Goal: Transaction & Acquisition: Purchase product/service

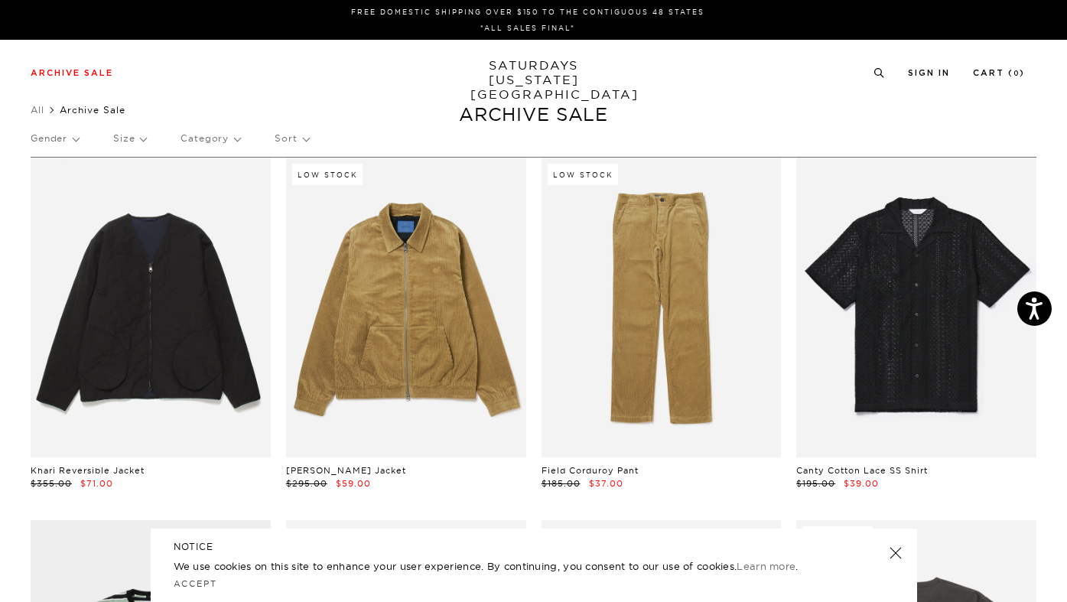
click at [130, 145] on p "Size" at bounding box center [129, 138] width 33 height 35
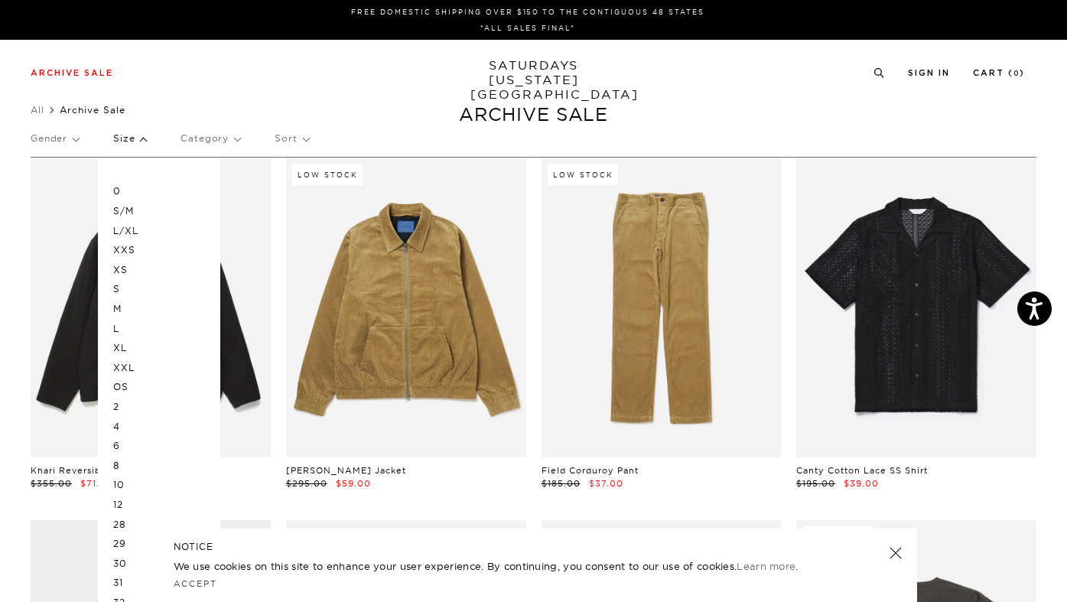
click at [115, 330] on p "L" at bounding box center [159, 329] width 92 height 20
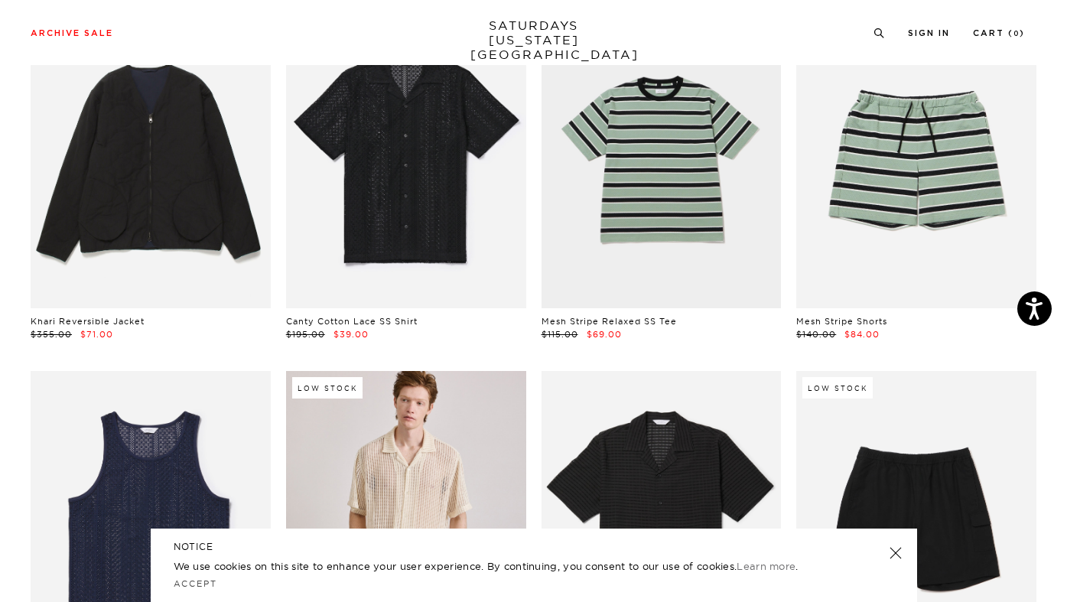
scroll to position [215, 0]
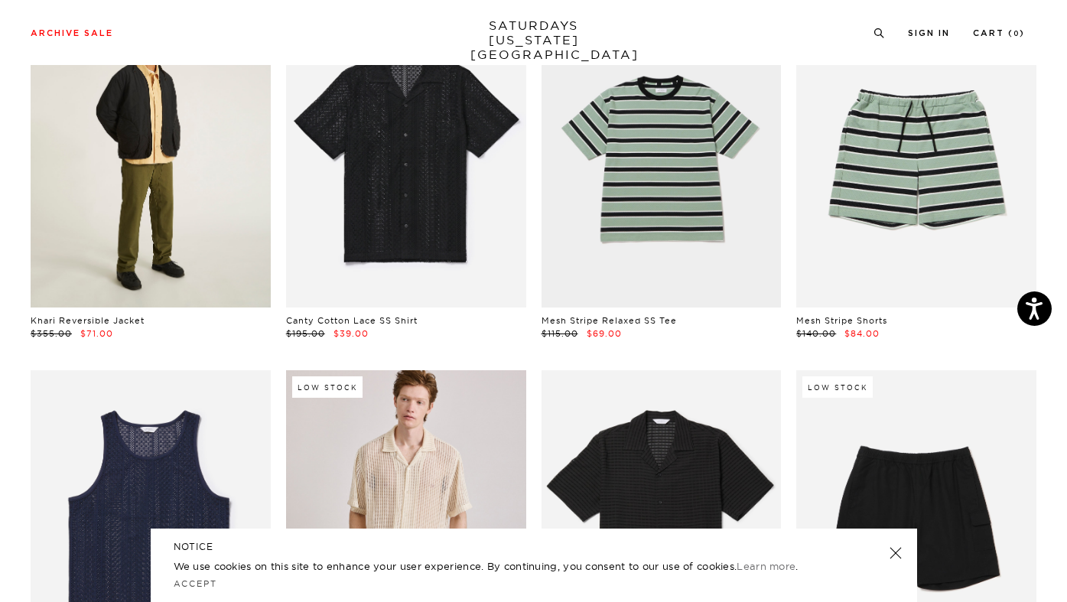
click at [149, 197] on link at bounding box center [151, 158] width 240 height 300
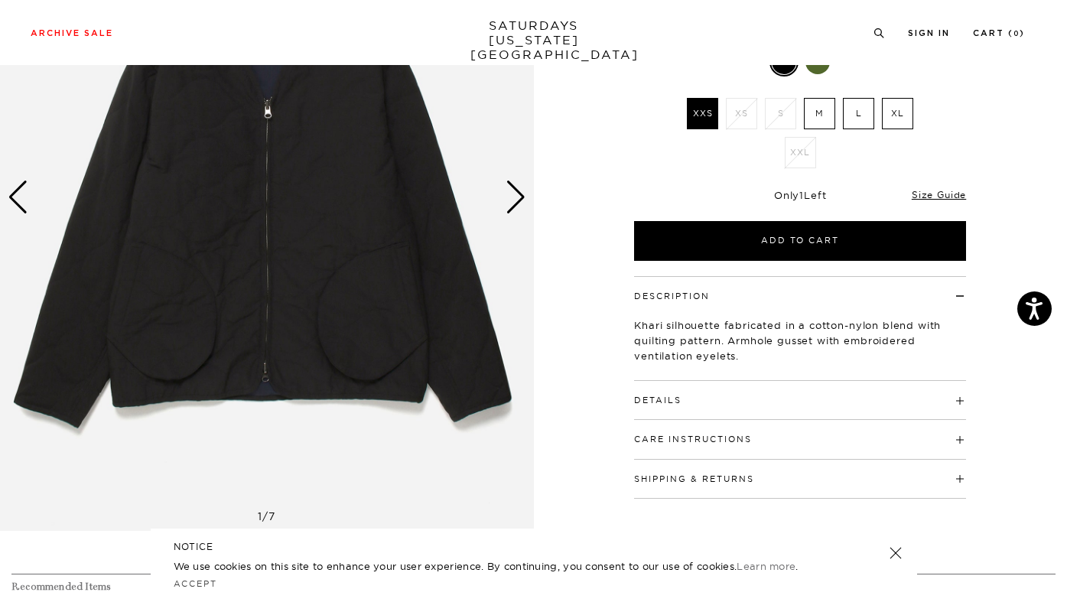
scroll to position [208, 0]
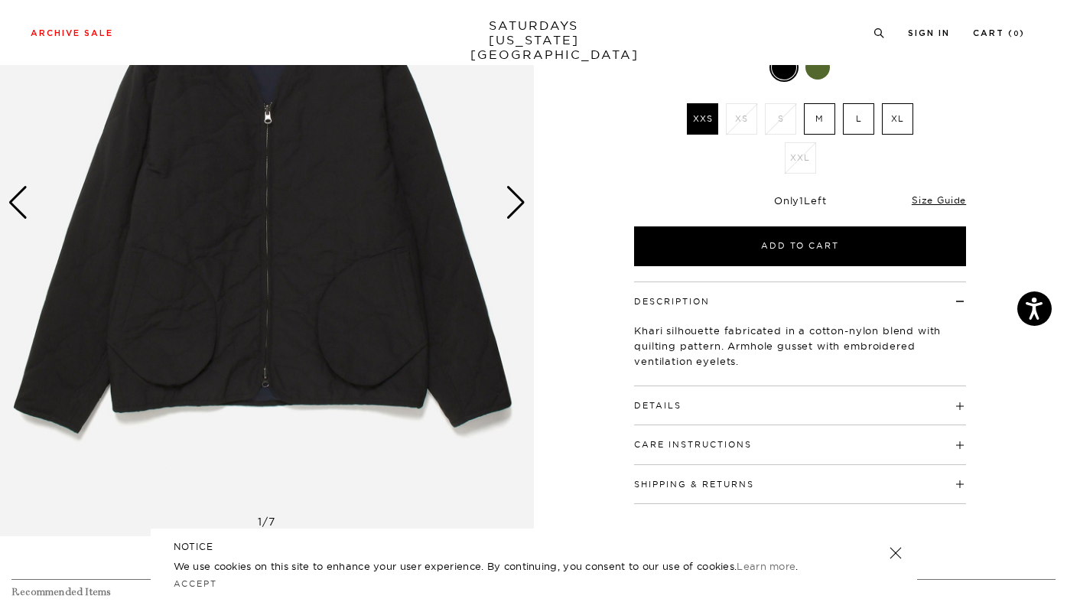
click at [522, 204] on div "Next slide" at bounding box center [516, 203] width 21 height 34
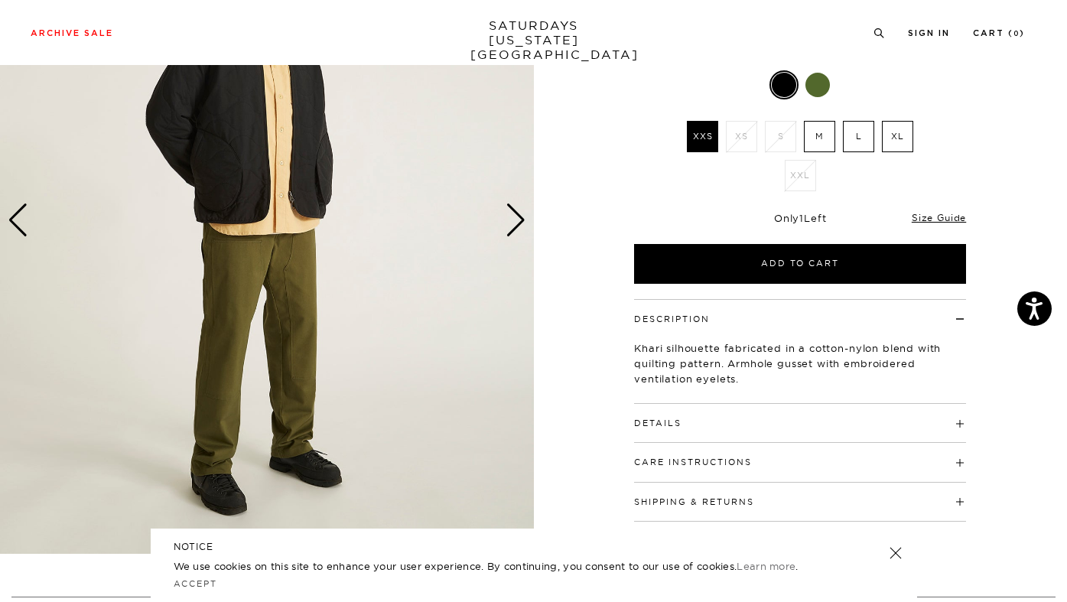
scroll to position [189, 0]
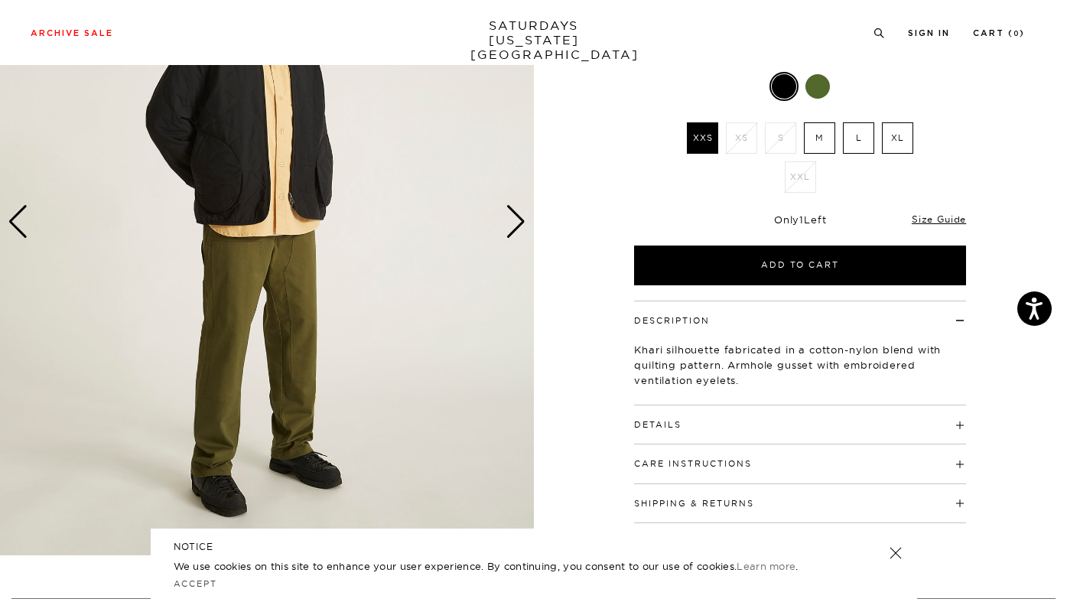
click at [508, 232] on div "Next slide" at bounding box center [516, 222] width 21 height 34
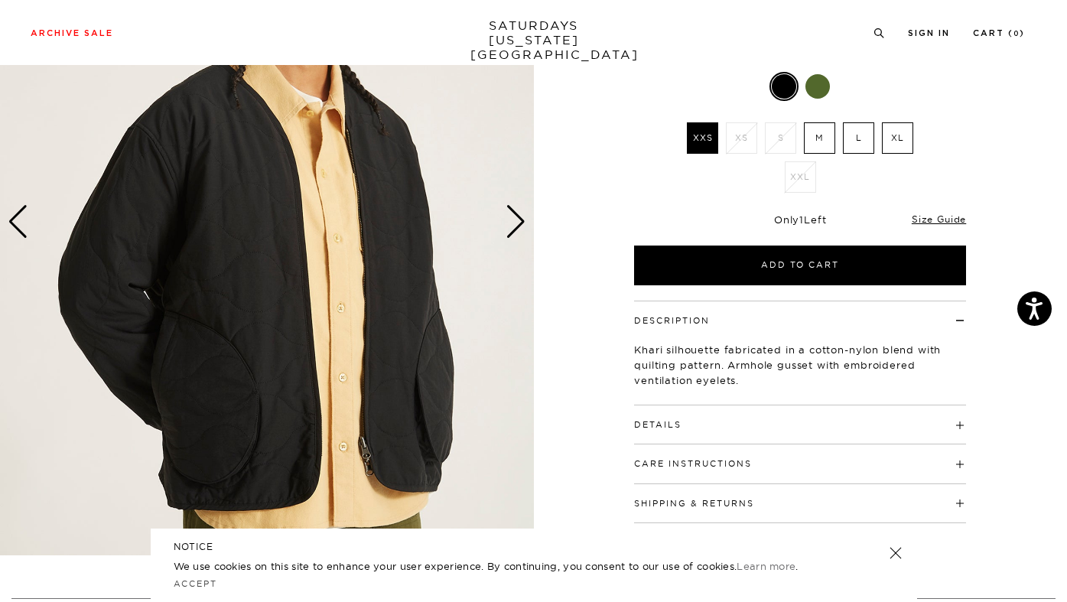
click at [508, 232] on div "Next slide" at bounding box center [516, 222] width 21 height 34
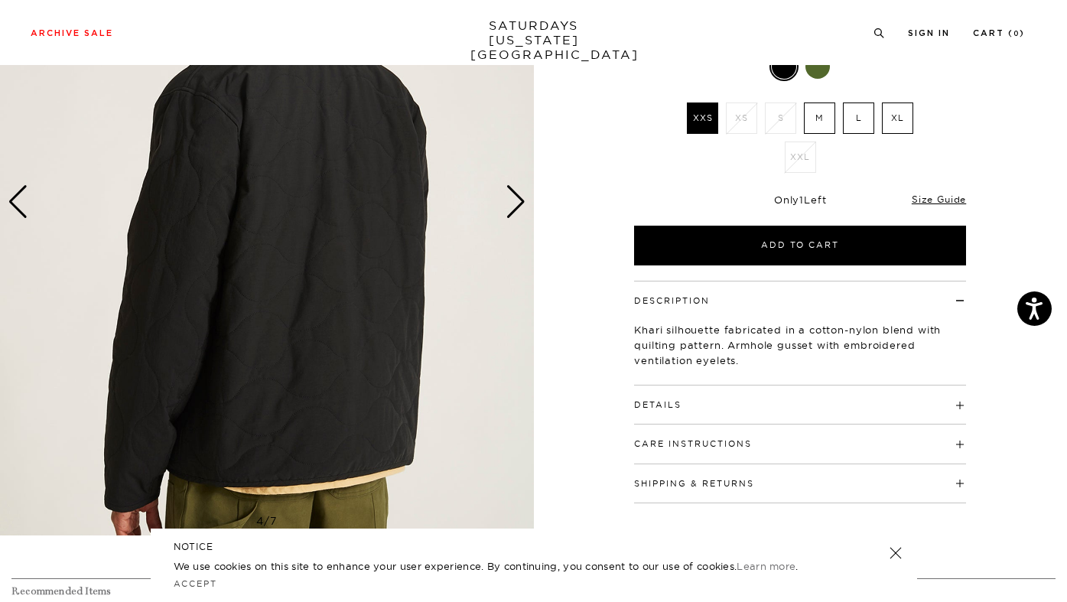
scroll to position [200, 0]
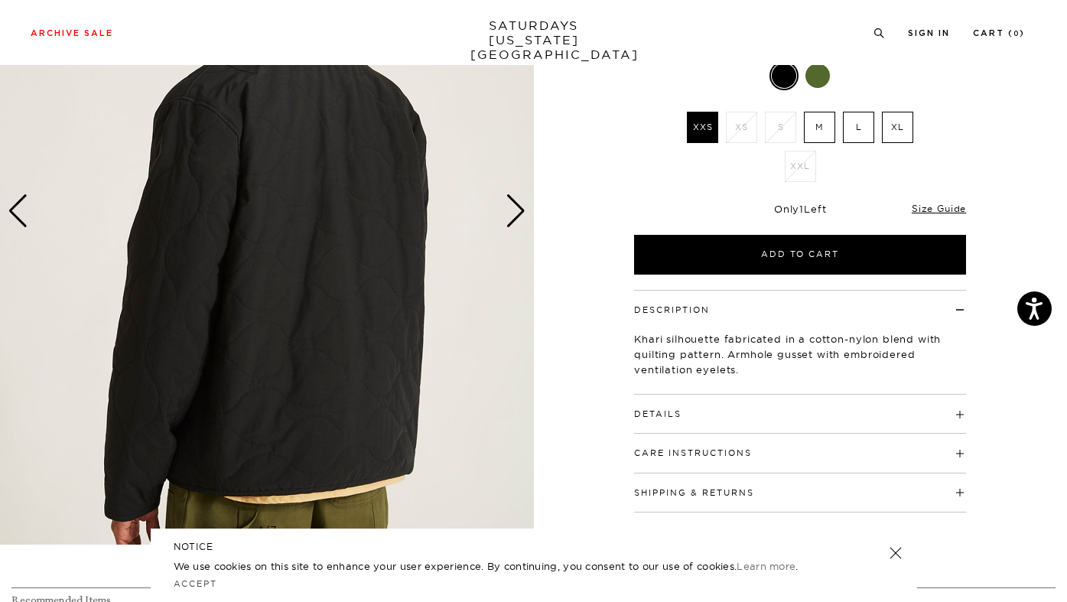
click at [514, 210] on div "Next slide" at bounding box center [516, 211] width 21 height 34
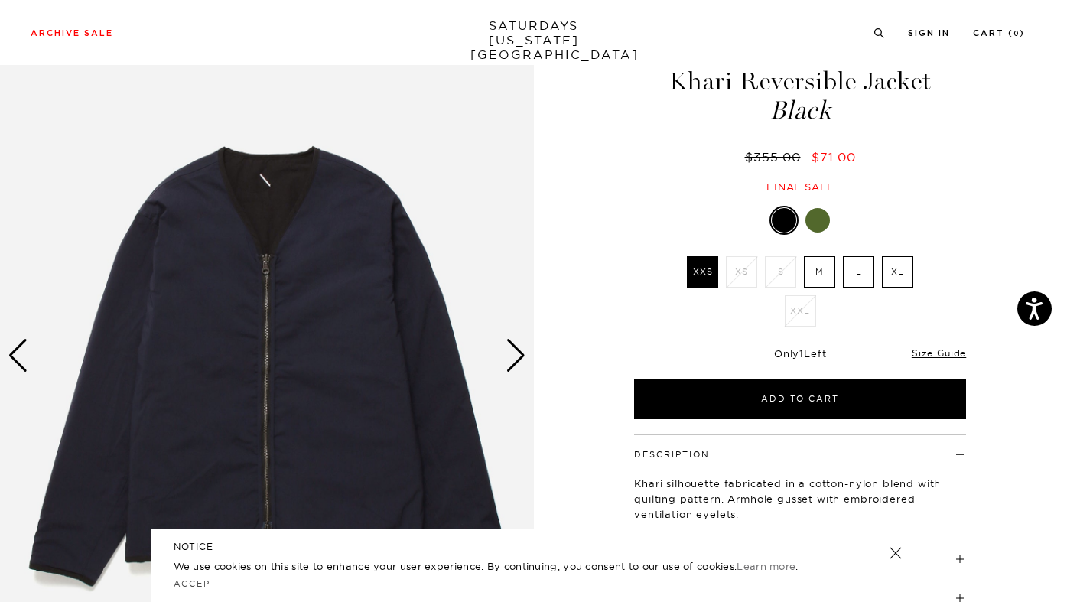
scroll to position [62, 0]
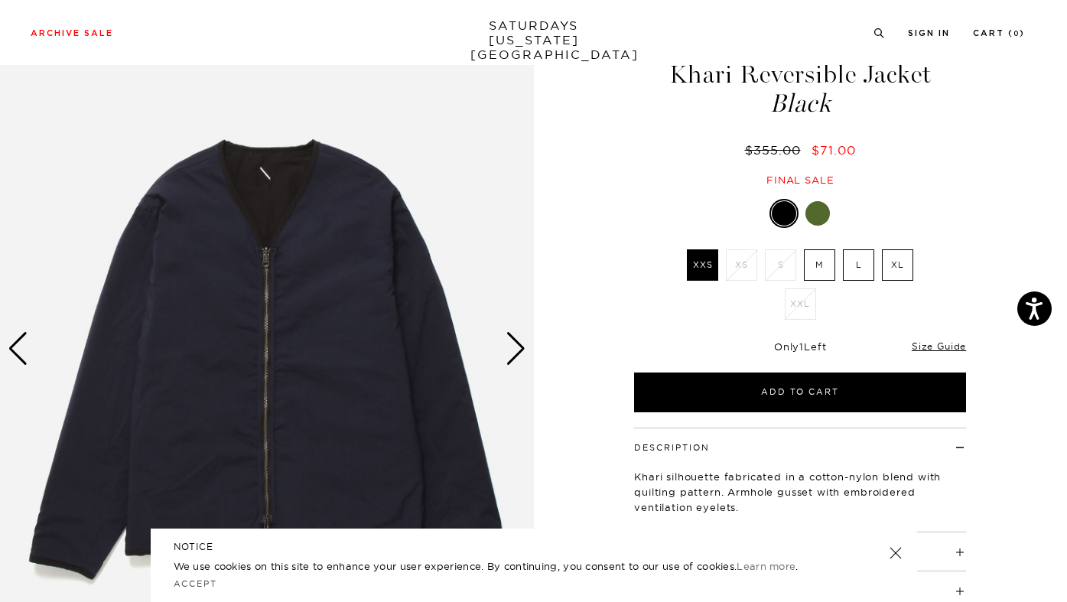
click at [815, 210] on div at bounding box center [817, 213] width 24 height 24
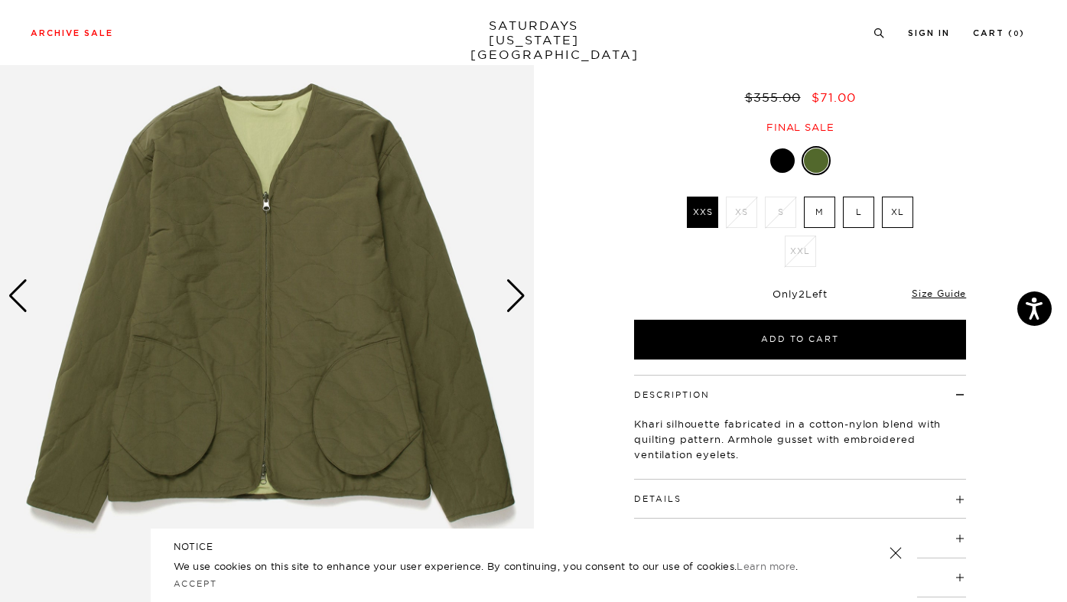
scroll to position [113, 0]
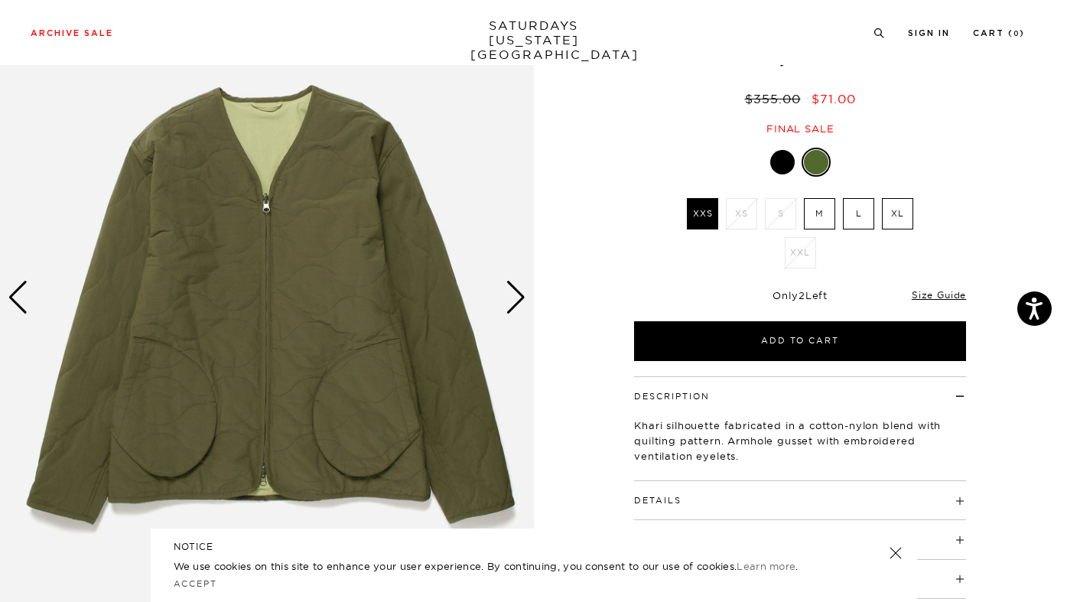
click at [525, 298] on div "Next slide" at bounding box center [516, 298] width 21 height 34
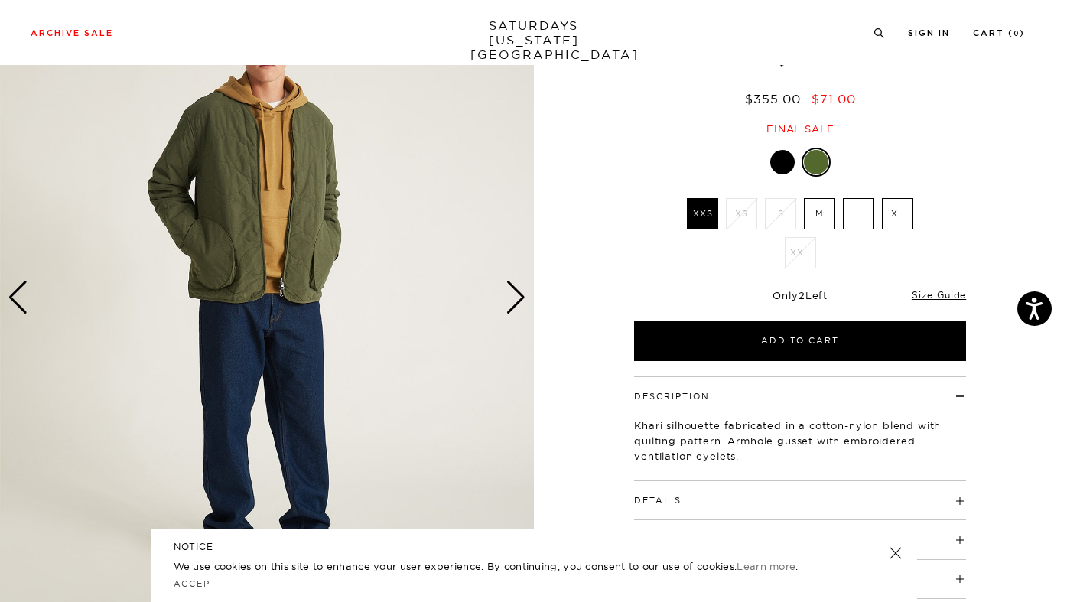
click at [525, 298] on div "Next slide" at bounding box center [516, 298] width 21 height 34
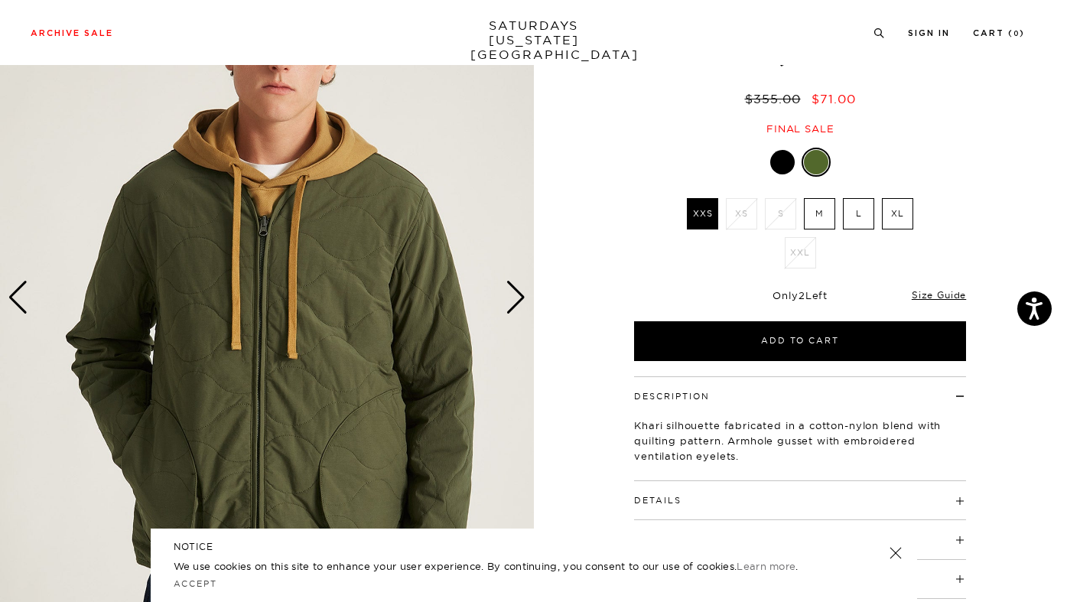
click at [525, 298] on div "Next slide" at bounding box center [516, 298] width 21 height 34
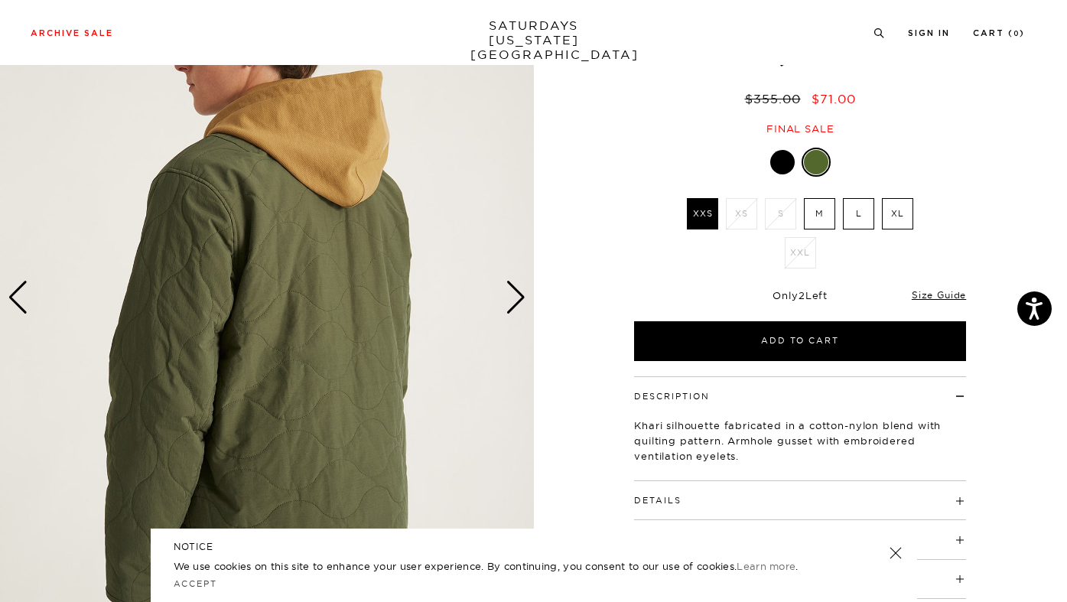
click at [525, 298] on div "Next slide" at bounding box center [516, 298] width 21 height 34
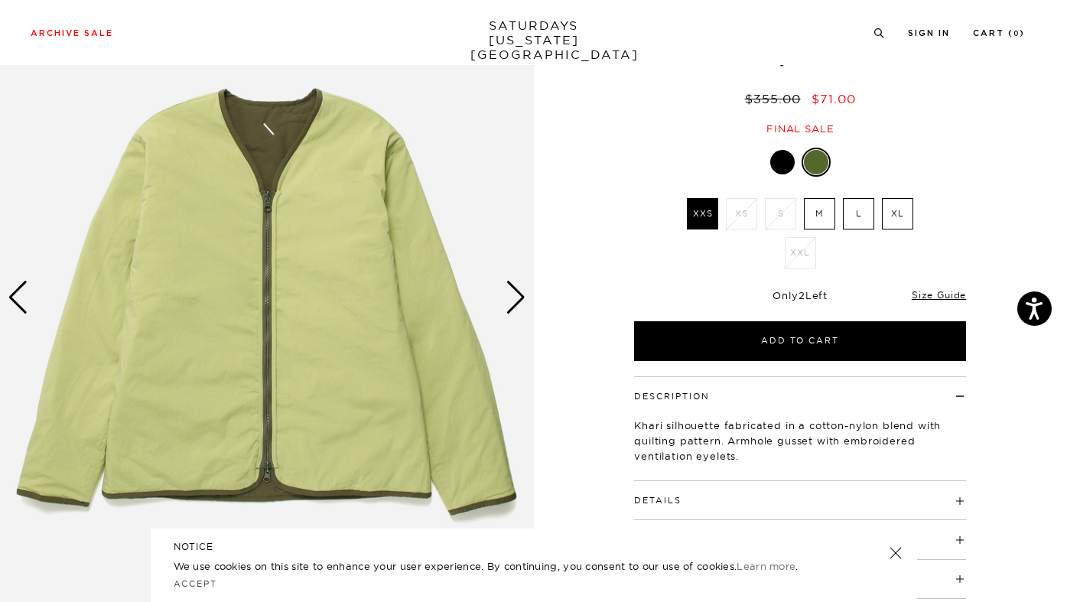
click at [525, 298] on div "Next slide" at bounding box center [516, 298] width 21 height 34
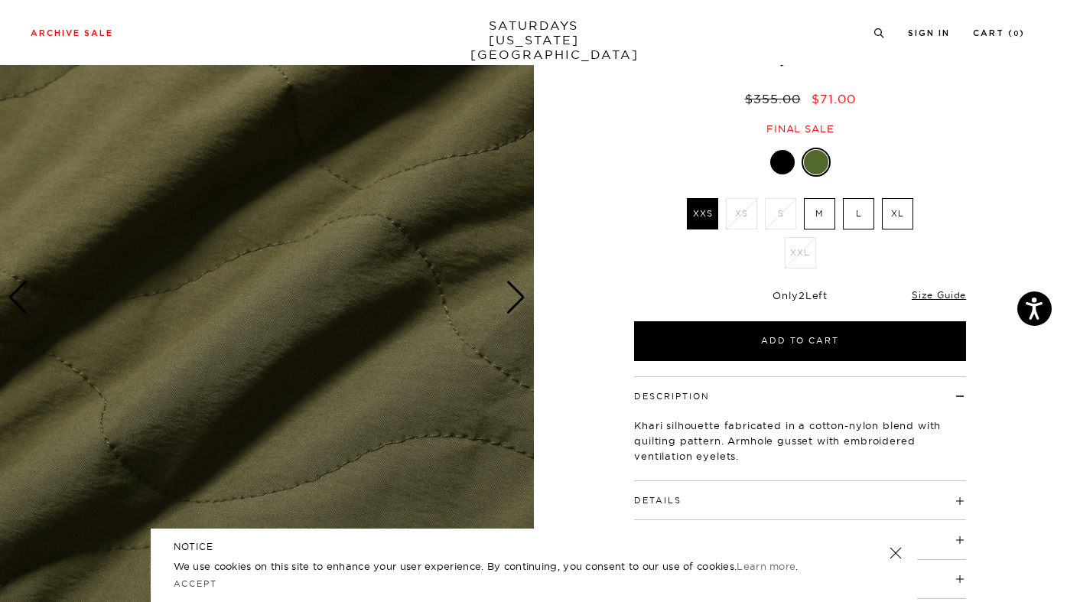
click at [525, 298] on div "Next slide" at bounding box center [516, 298] width 21 height 34
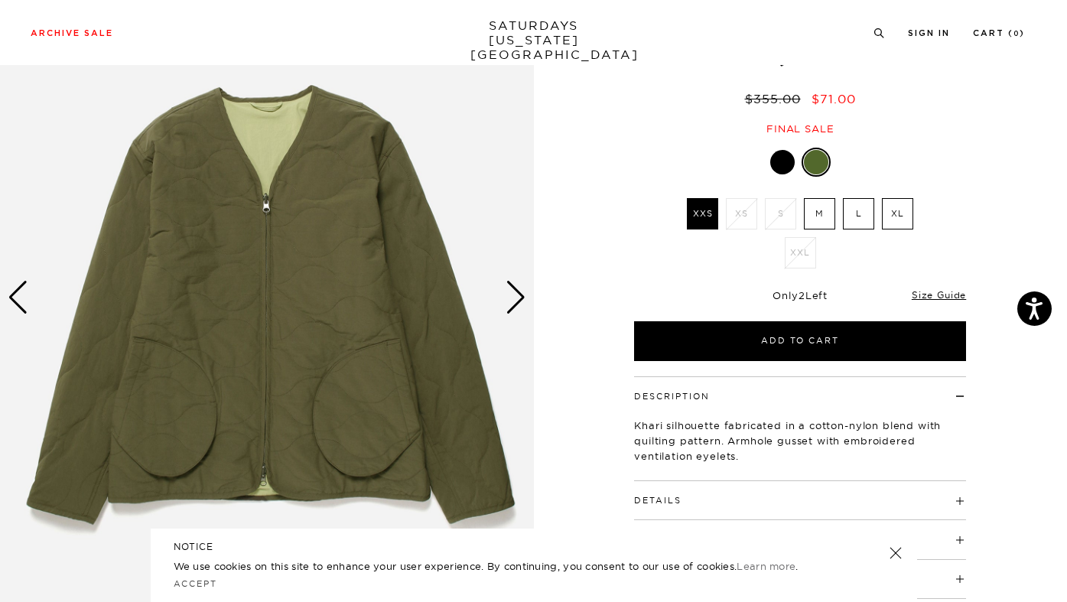
click at [525, 298] on div "Next slide" at bounding box center [516, 298] width 21 height 34
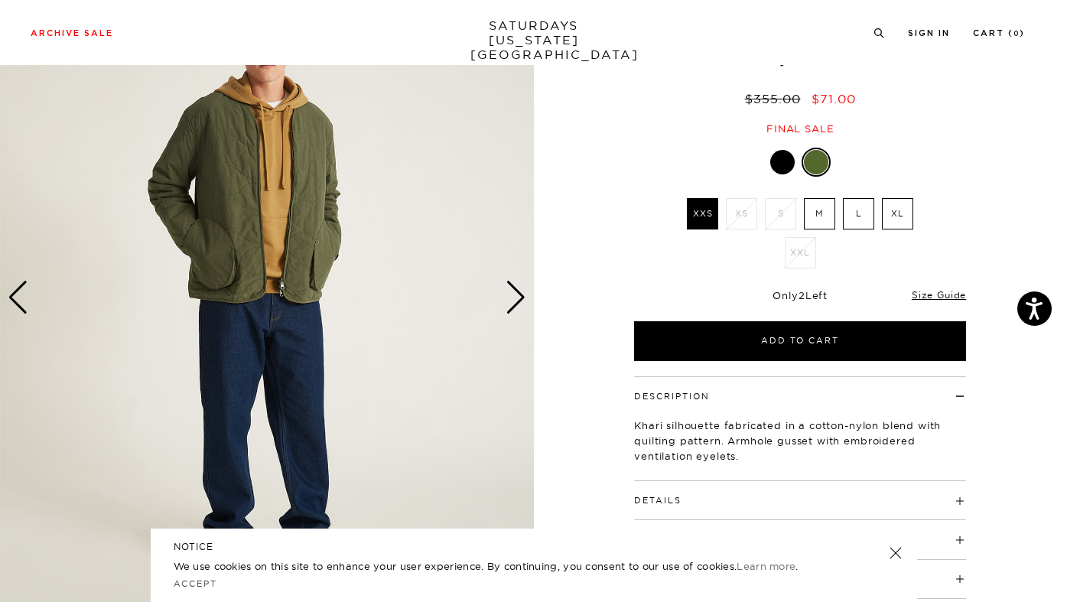
click at [525, 298] on div "Next slide" at bounding box center [516, 298] width 21 height 34
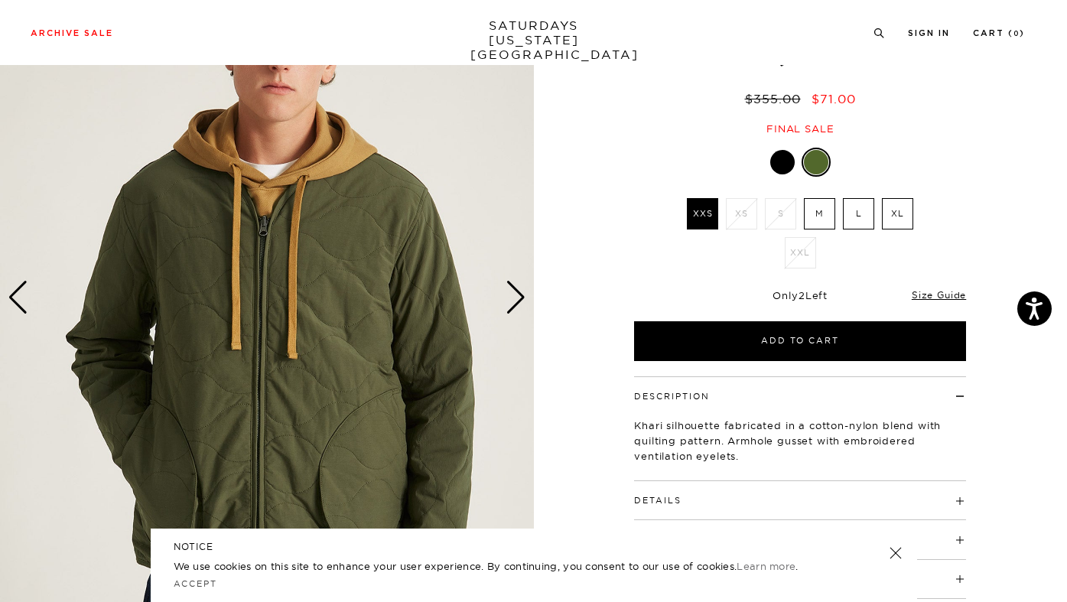
click at [525, 298] on div "Next slide" at bounding box center [516, 298] width 21 height 34
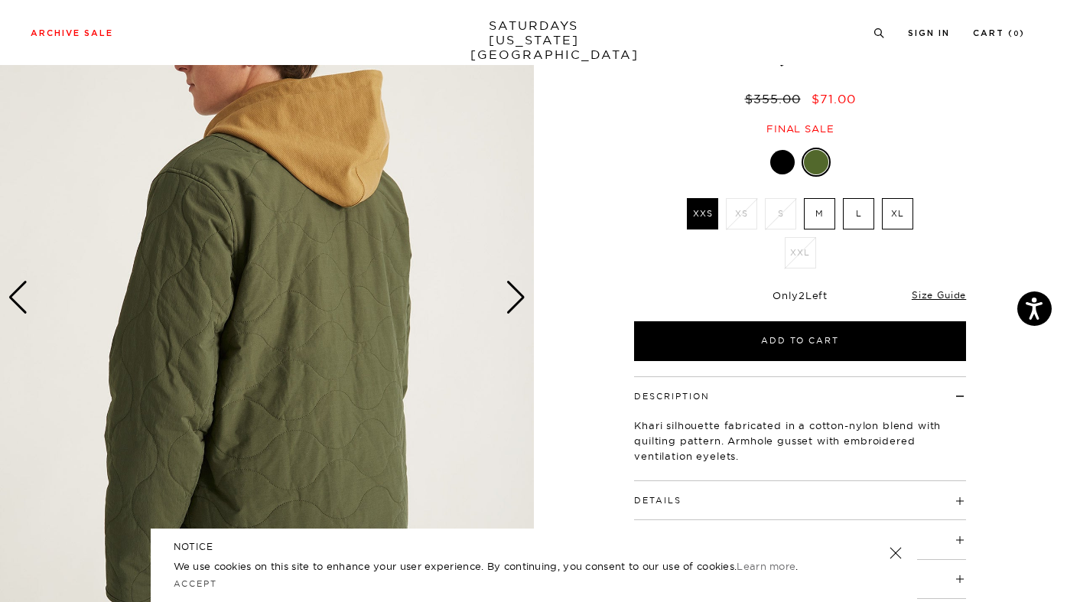
click at [776, 158] on div at bounding box center [782, 162] width 24 height 24
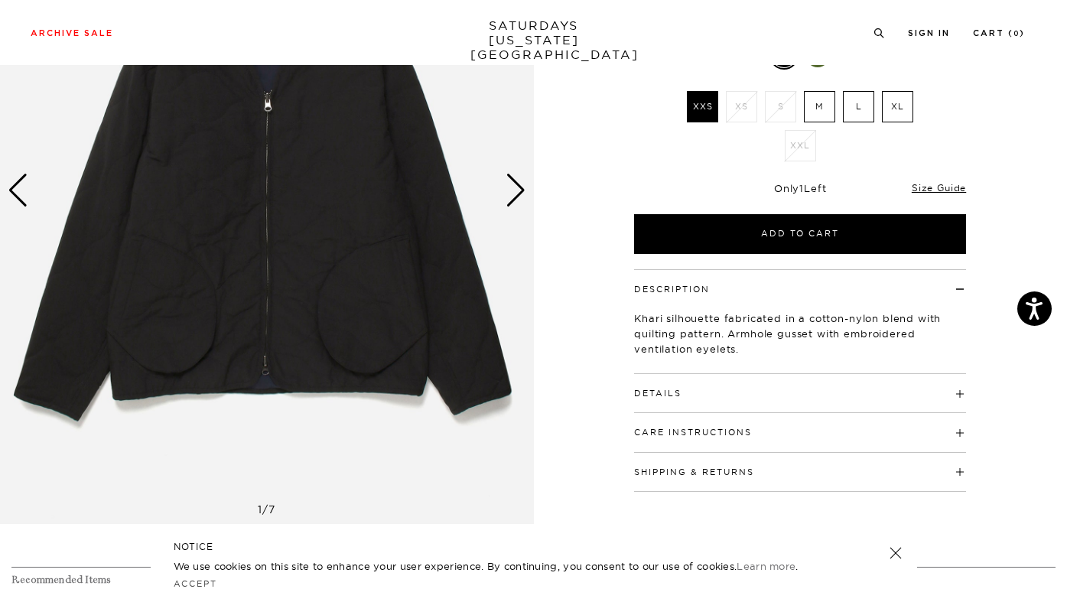
scroll to position [324, 2]
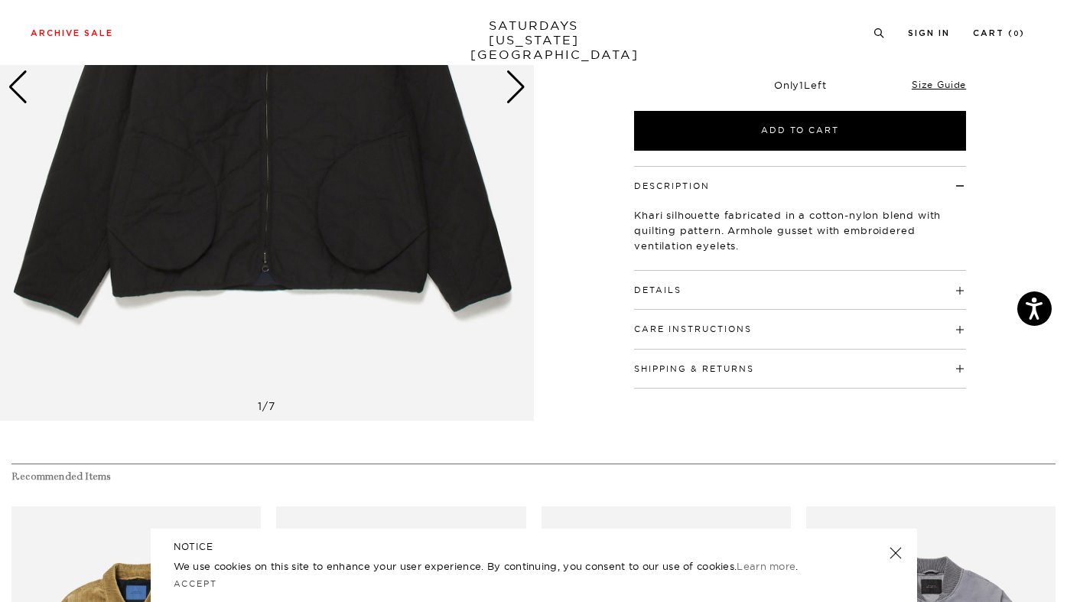
click at [702, 282] on h4 "Details" at bounding box center [800, 283] width 332 height 25
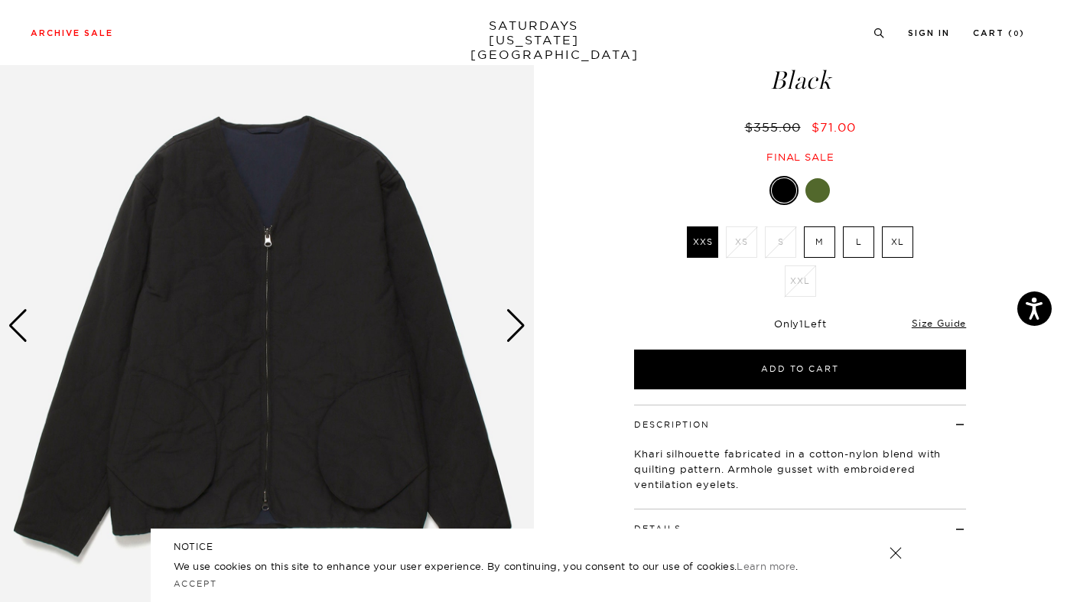
scroll to position [74, 1]
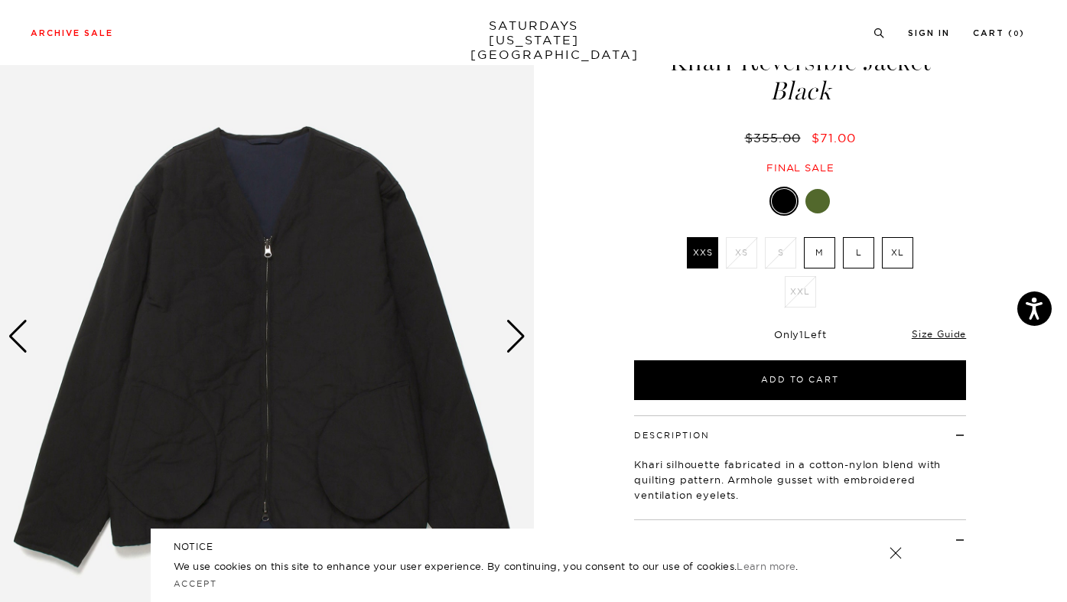
click at [514, 339] on div "Next slide" at bounding box center [516, 337] width 21 height 34
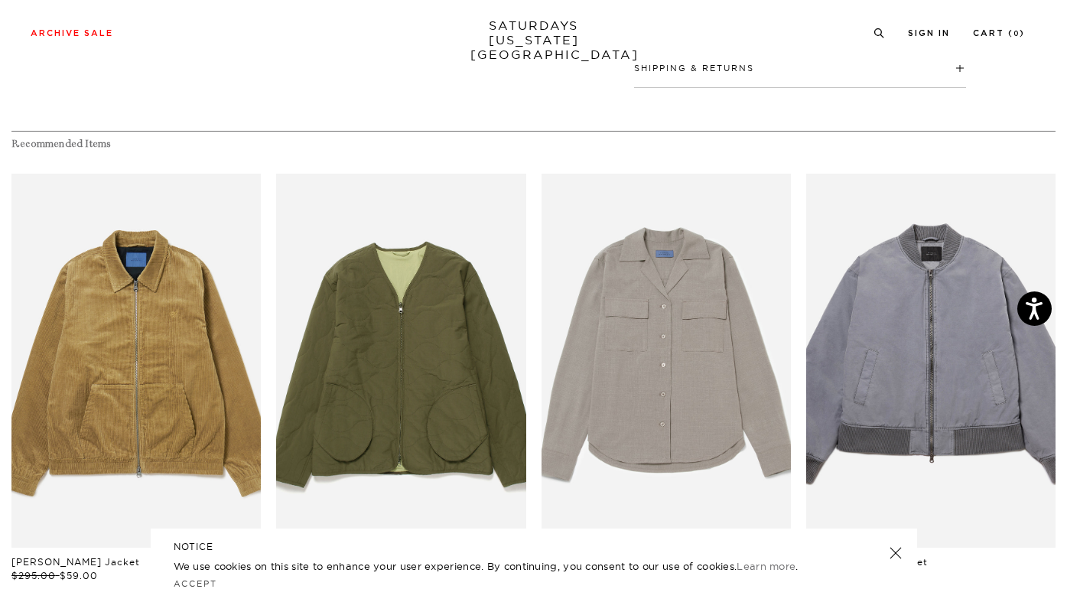
scroll to position [768, 0]
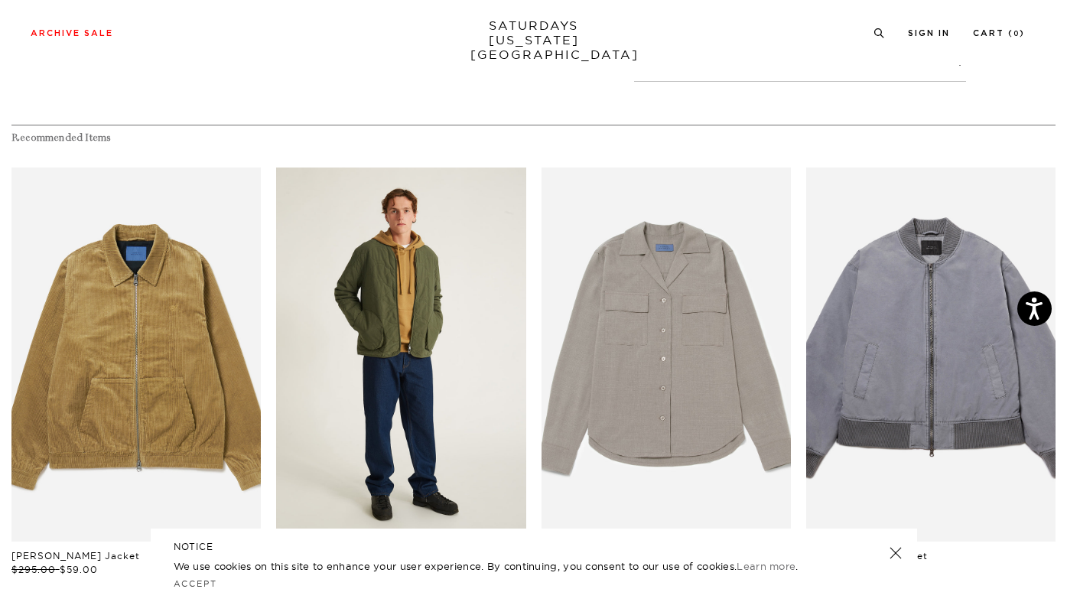
click at [464, 340] on link "files/U32417JA01-ARMY_GREEN_03.jpg" at bounding box center [400, 355] width 249 height 374
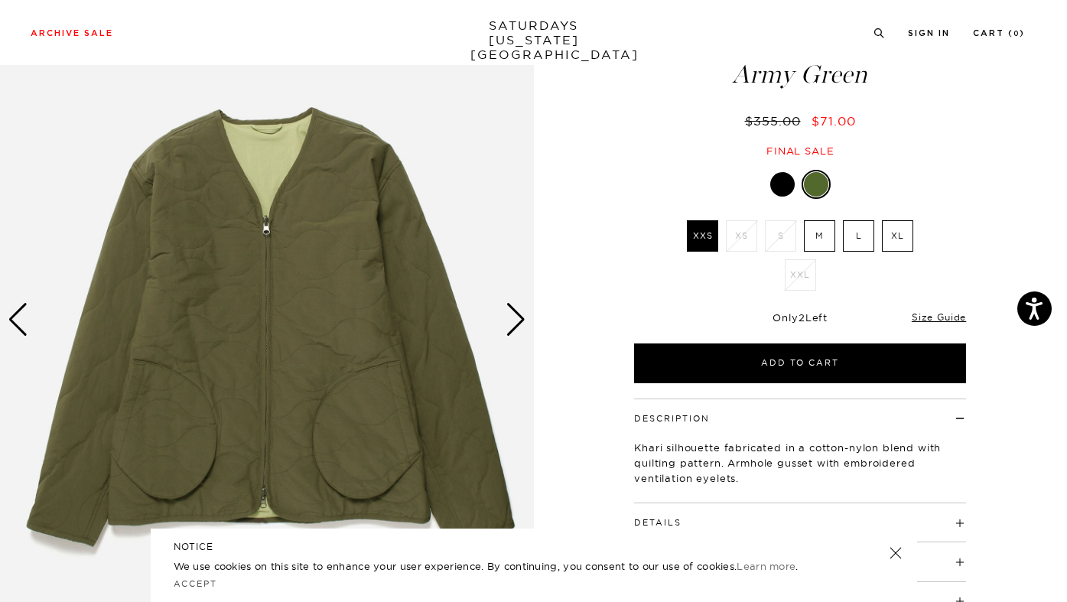
scroll to position [160, 0]
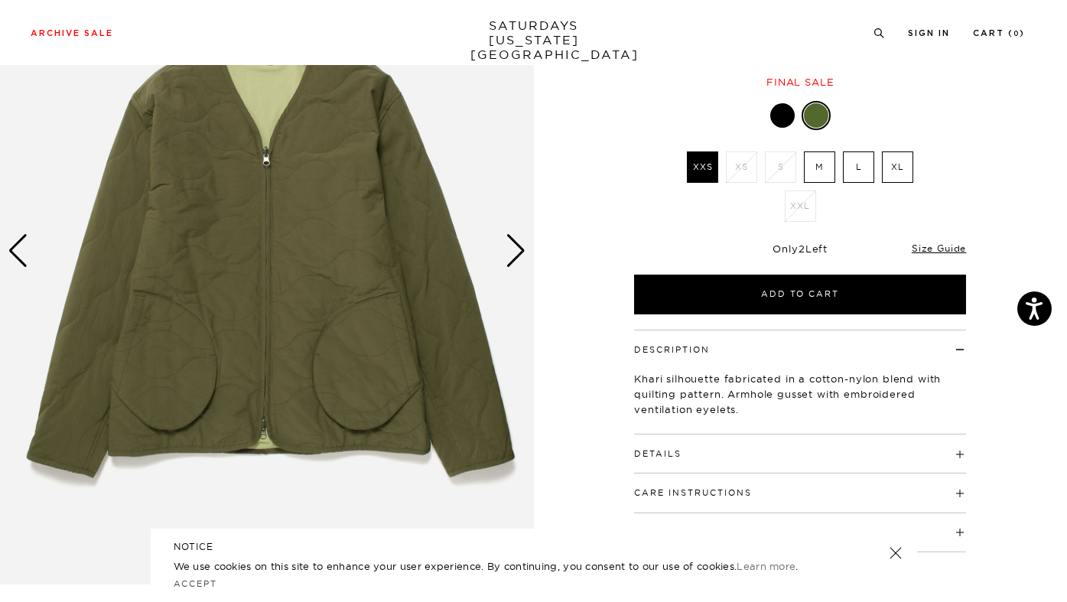
click at [708, 460] on h4 "Details" at bounding box center [800, 446] width 332 height 25
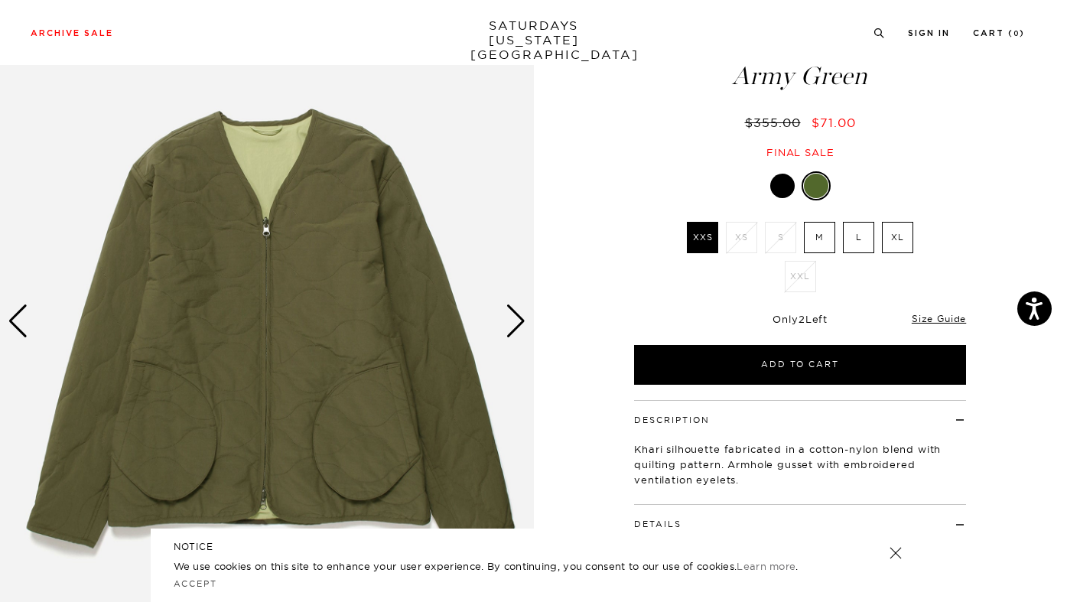
scroll to position [93, 0]
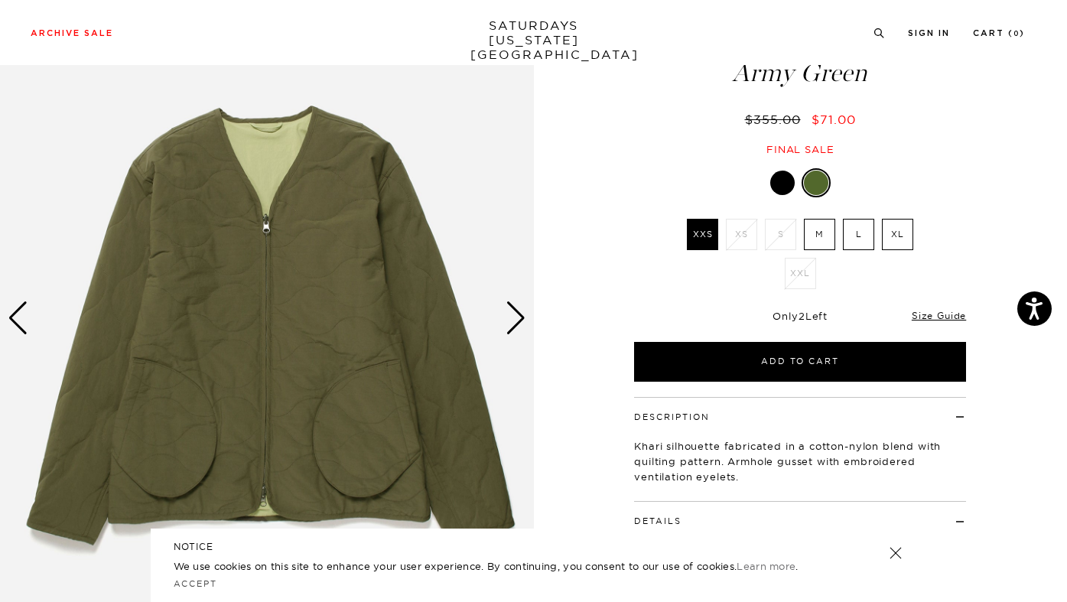
click at [526, 317] on img at bounding box center [267, 318] width 534 height 667
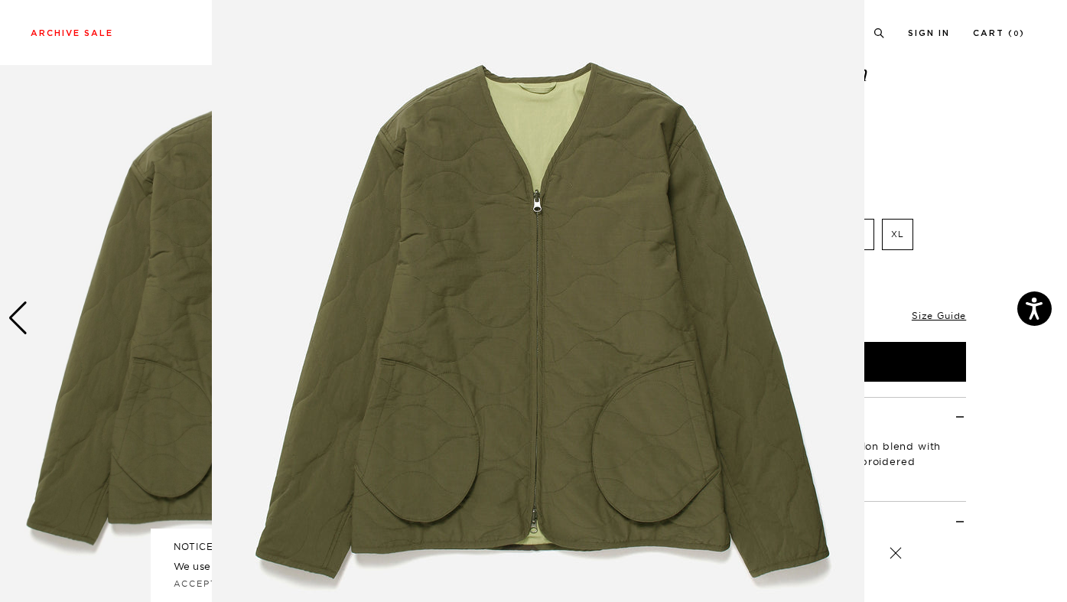
scroll to position [76, 0]
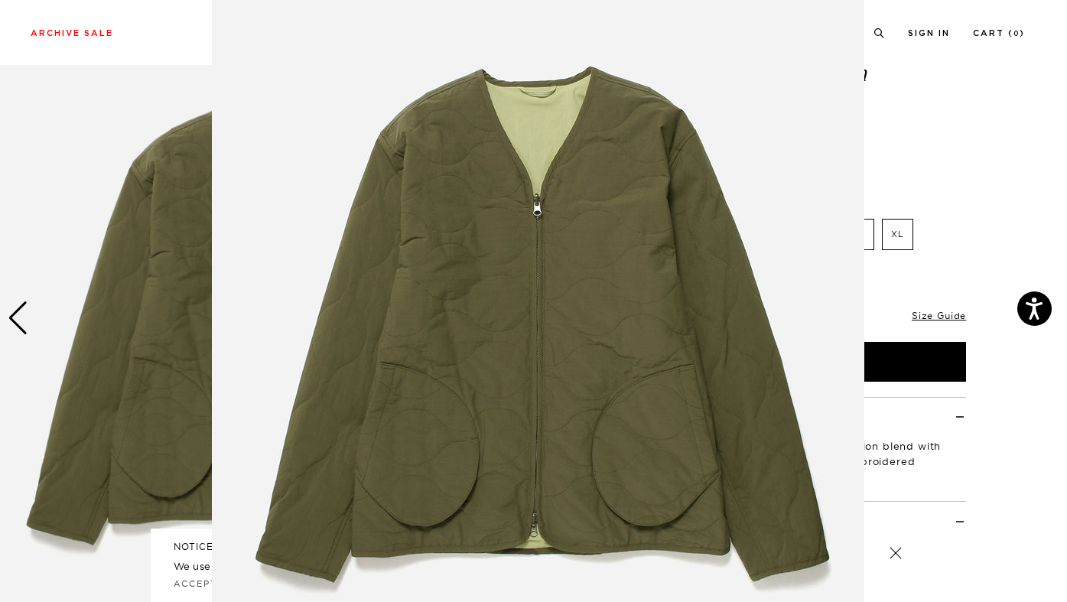
click at [55, 263] on figure at bounding box center [533, 301] width 1067 height 602
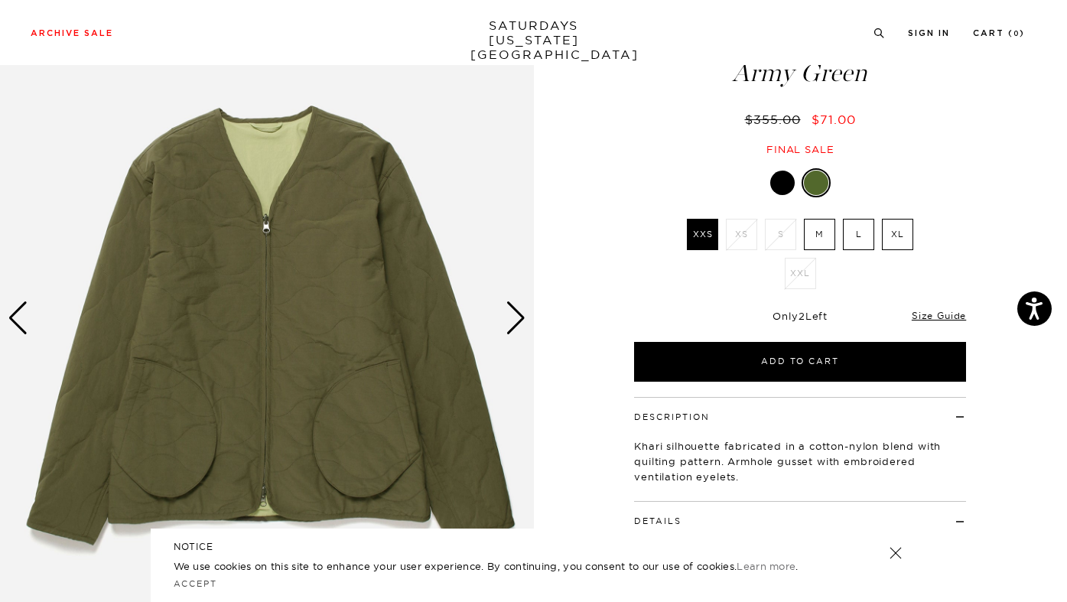
scroll to position [0, 0]
click at [515, 327] on div "Next slide" at bounding box center [516, 318] width 21 height 34
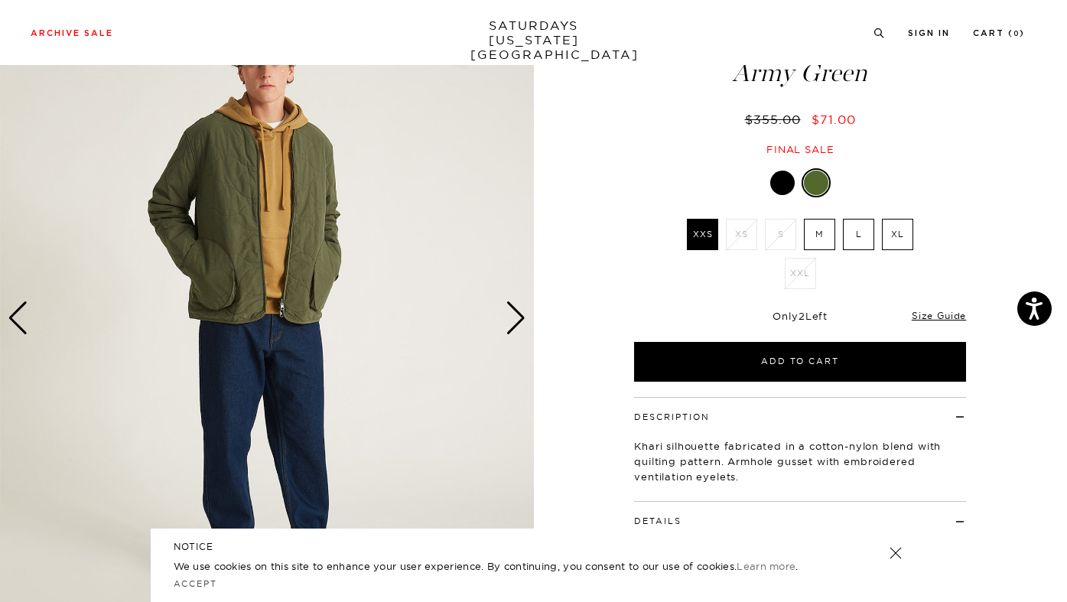
click at [515, 327] on div "Next slide" at bounding box center [516, 318] width 21 height 34
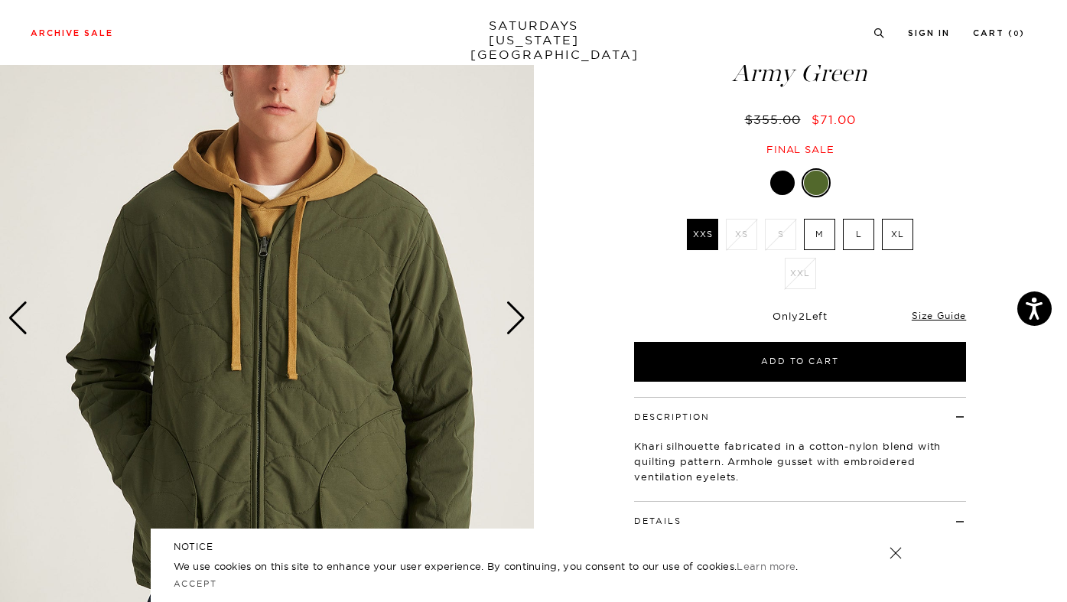
click at [515, 326] on div "Next slide" at bounding box center [516, 318] width 21 height 34
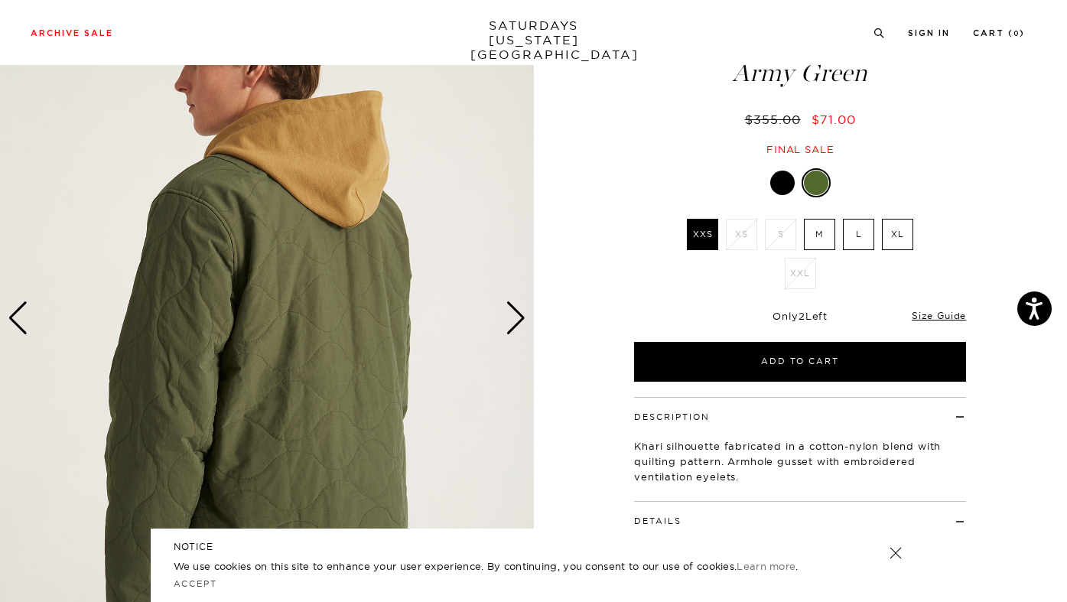
click at [515, 326] on div "Next slide" at bounding box center [516, 318] width 21 height 34
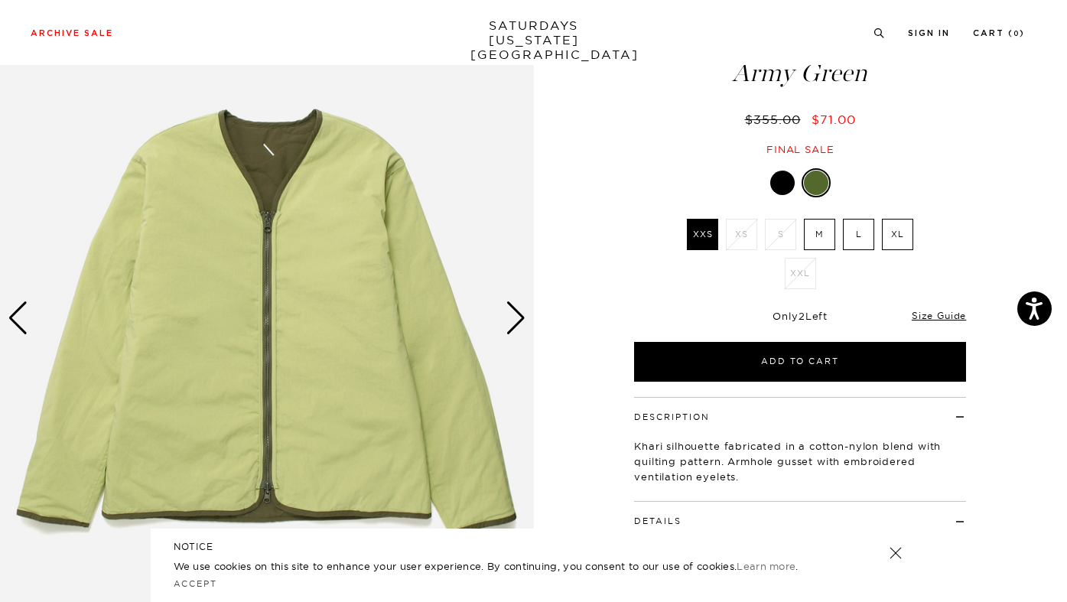
click at [515, 326] on div "Next slide" at bounding box center [516, 318] width 21 height 34
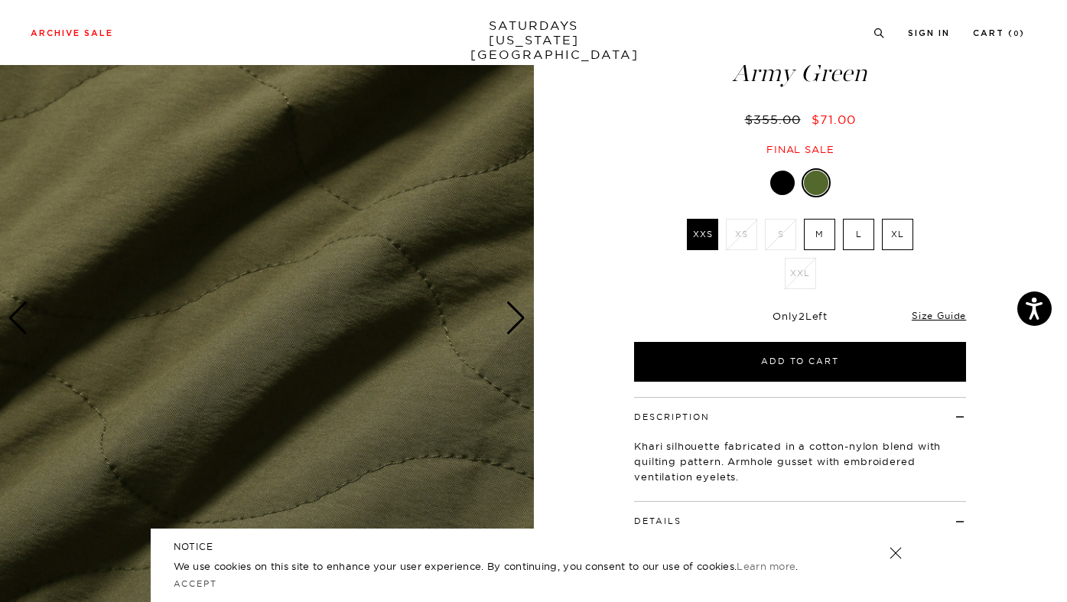
click at [515, 326] on div "Next slide" at bounding box center [516, 318] width 21 height 34
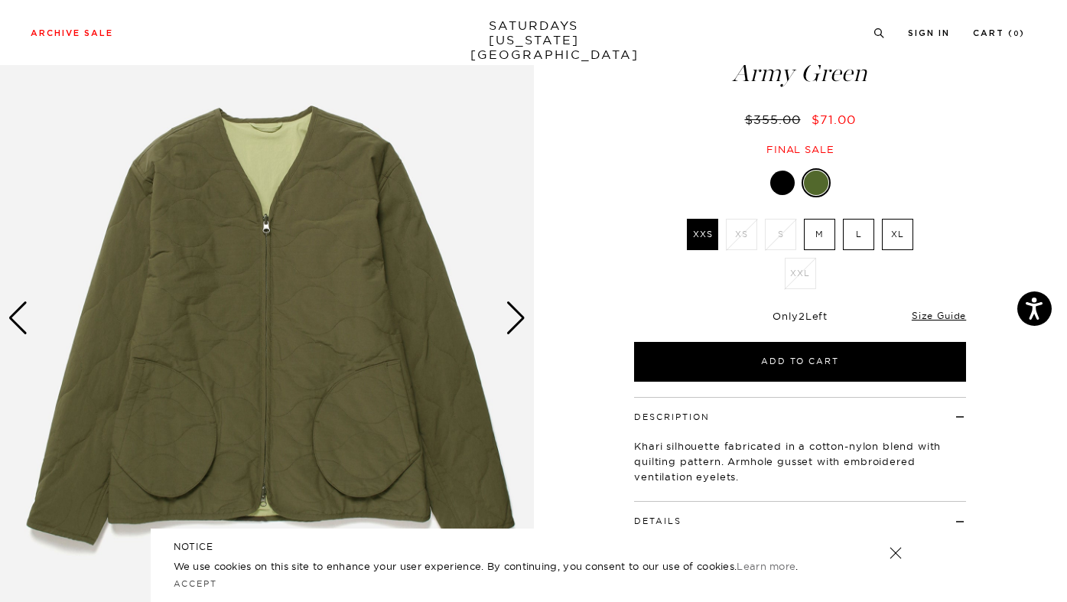
click at [776, 177] on div at bounding box center [782, 183] width 24 height 24
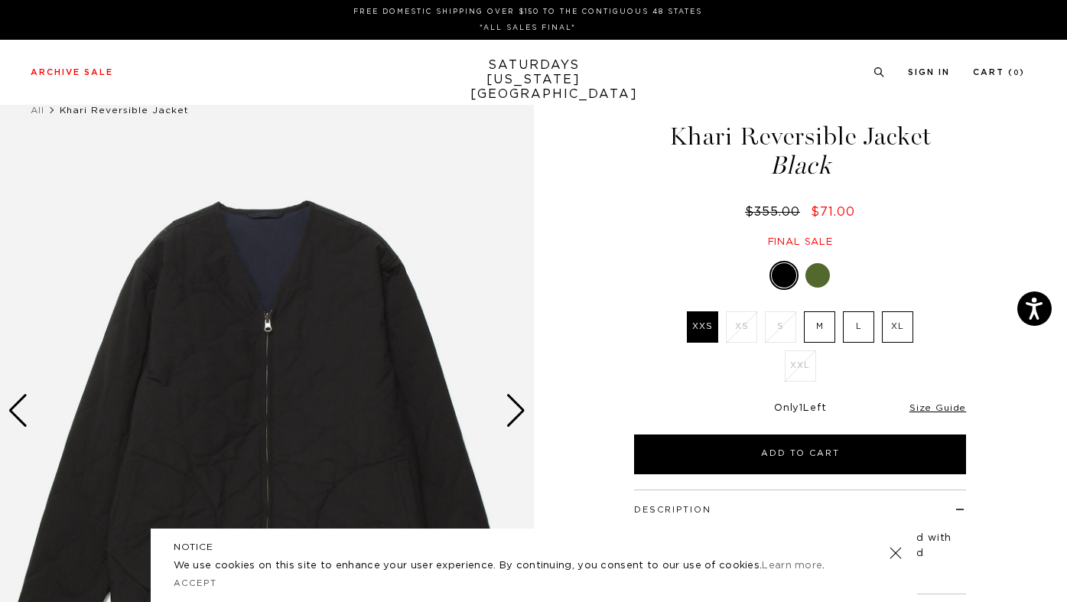
click at [862, 318] on label "L" at bounding box center [858, 326] width 31 height 31
click at [0, 0] on input "L" at bounding box center [0, 0] width 0 height 0
click at [939, 411] on link "Size Guide" at bounding box center [939, 407] width 54 height 11
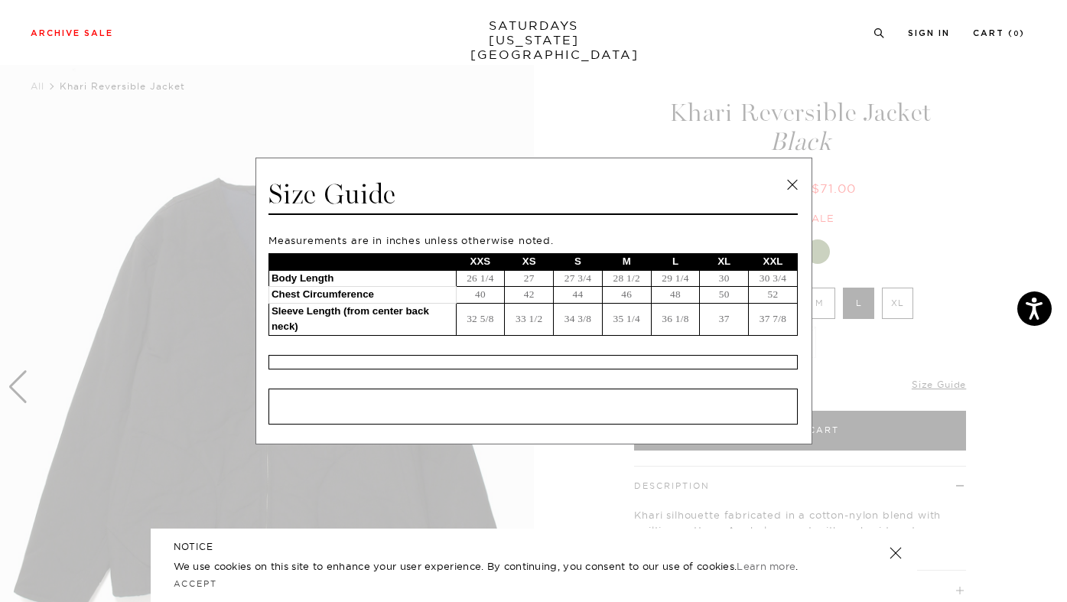
scroll to position [35, 0]
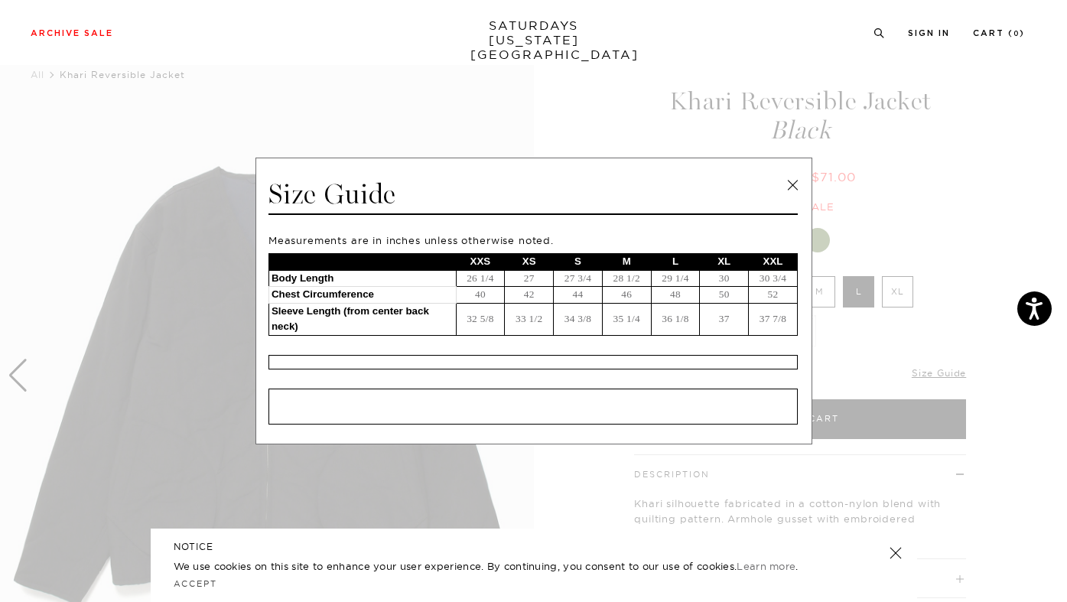
click at [792, 186] on link at bounding box center [792, 185] width 23 height 23
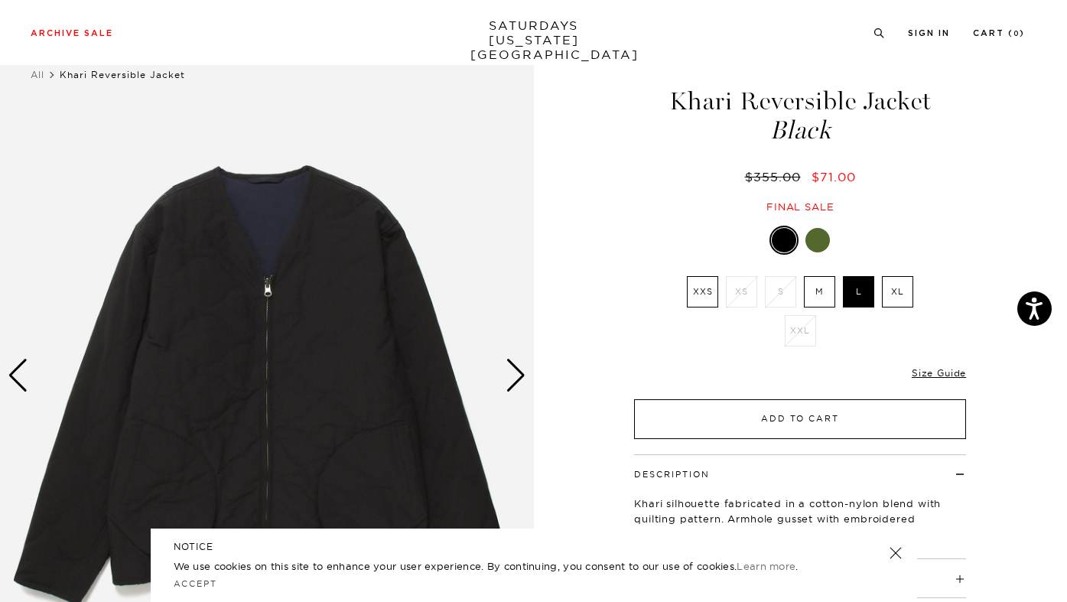
click at [740, 422] on button "Add to Cart" at bounding box center [800, 419] width 332 height 40
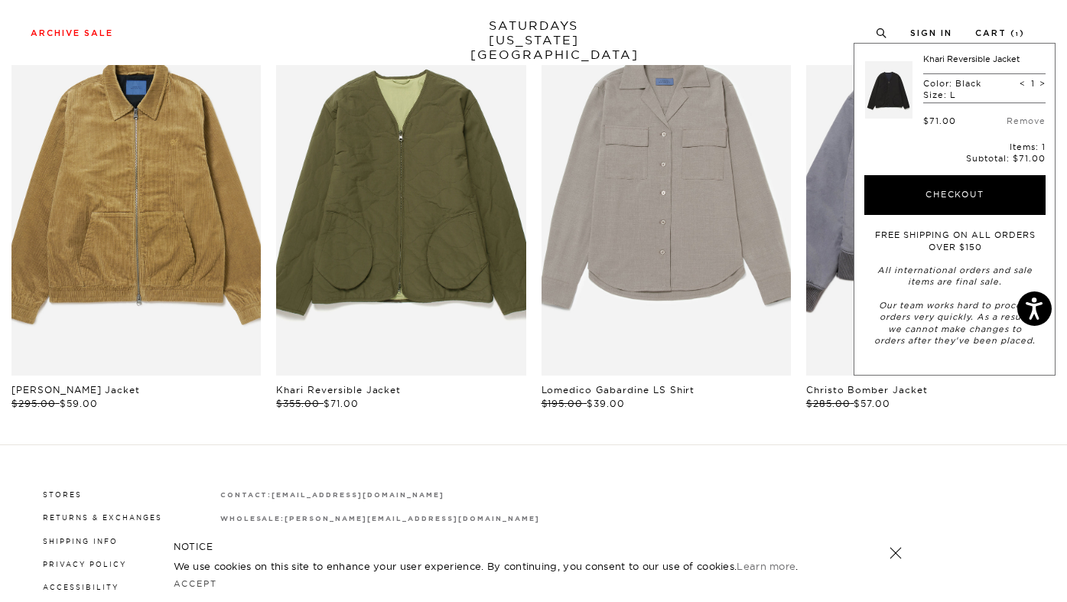
scroll to position [797, 0]
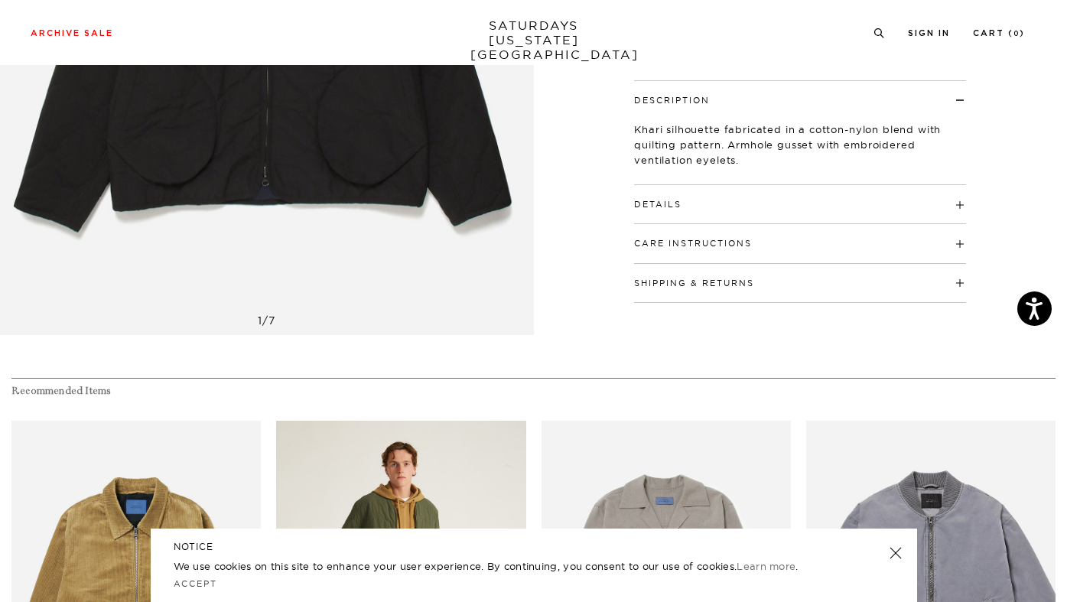
scroll to position [403, 0]
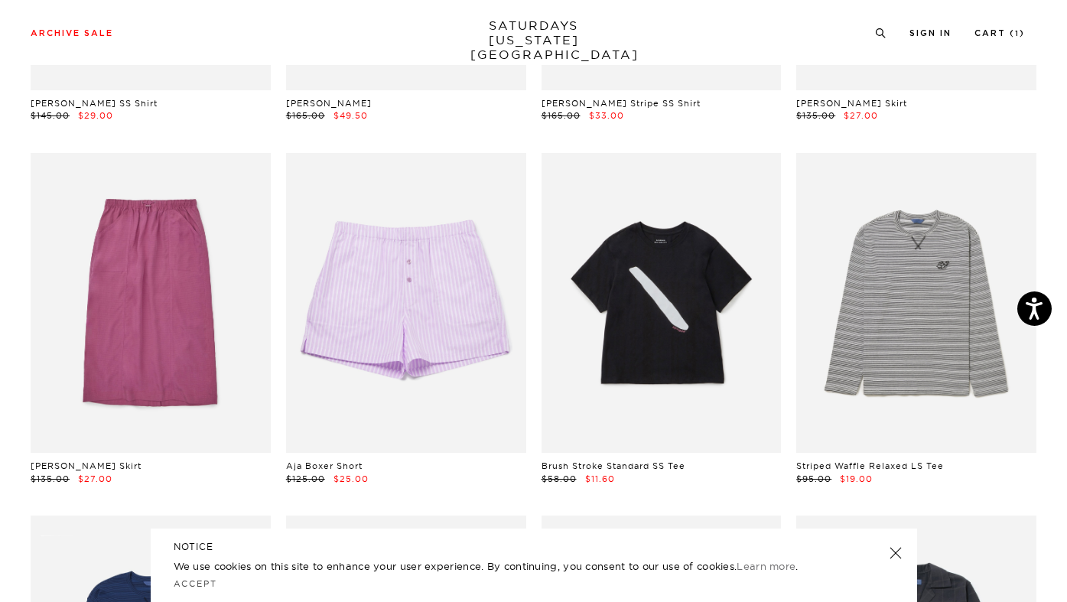
scroll to position [5530, 1]
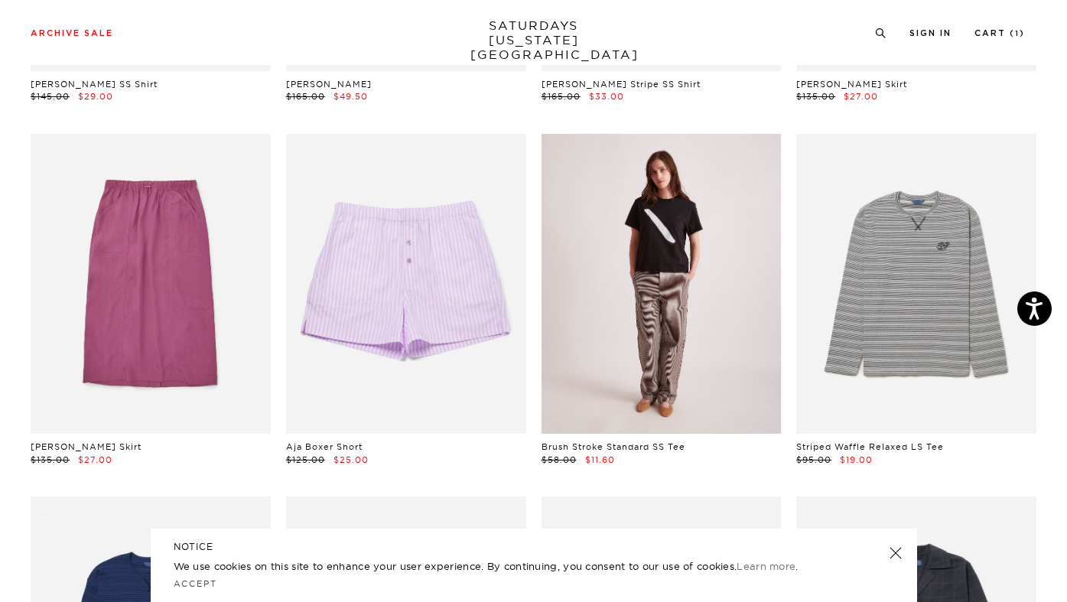
click at [610, 314] on link at bounding box center [662, 284] width 240 height 300
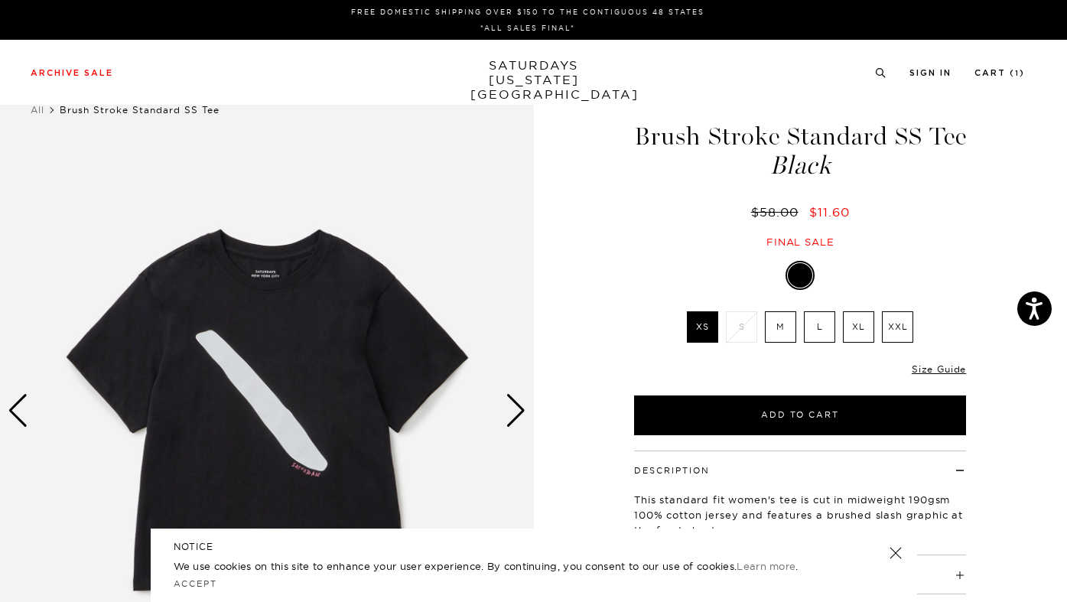
click at [777, 330] on label "M" at bounding box center [780, 326] width 31 height 31
click at [0, 0] on input "M" at bounding box center [0, 0] width 0 height 0
click at [519, 413] on div "Next slide" at bounding box center [516, 411] width 21 height 34
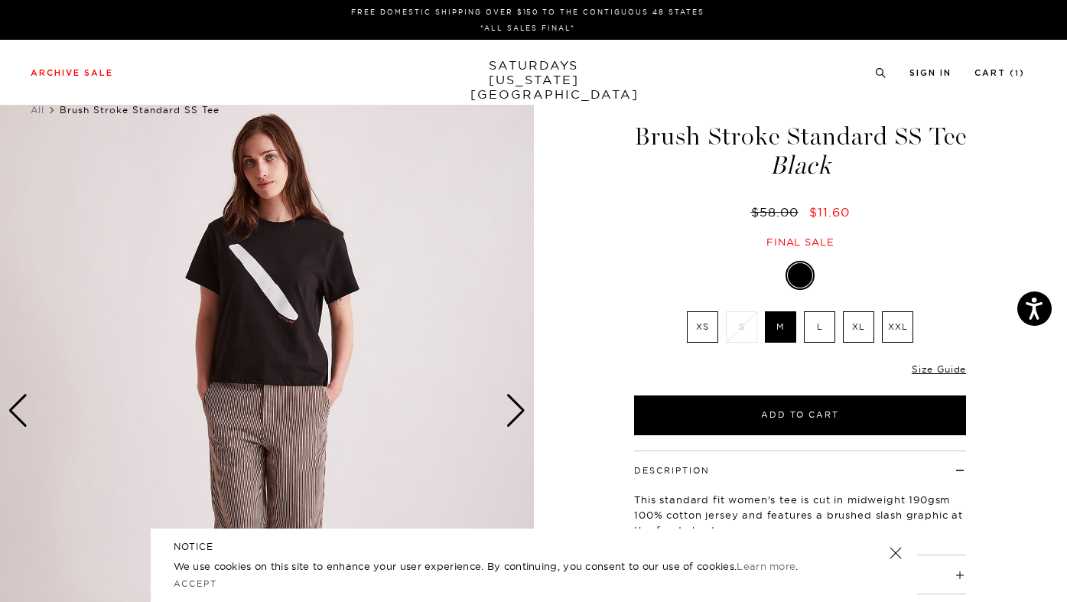
click at [519, 412] on div "Next slide" at bounding box center [516, 411] width 21 height 34
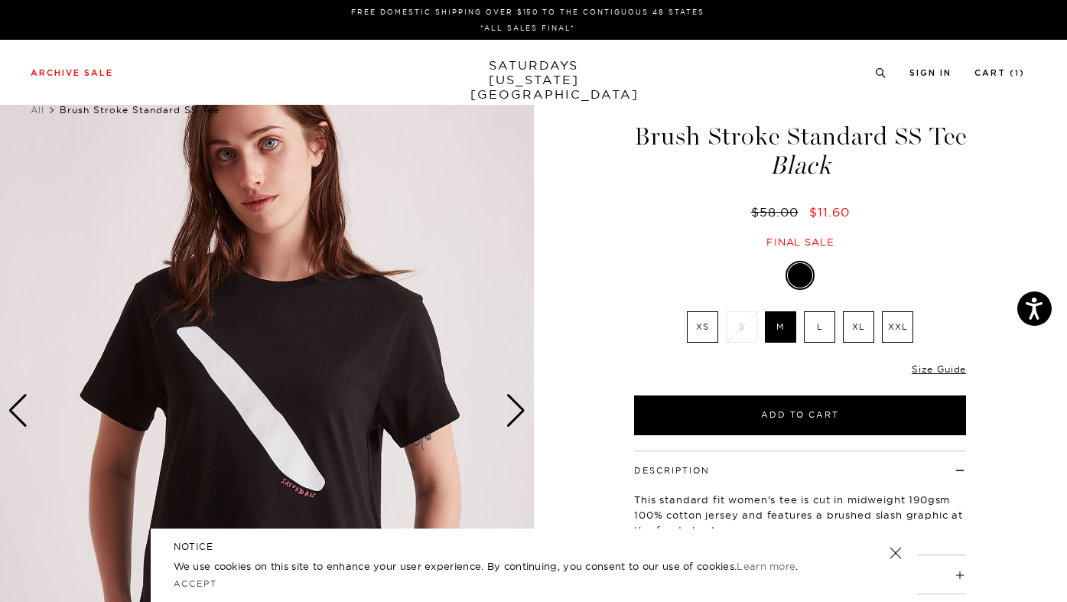
click at [519, 412] on div "Next slide" at bounding box center [516, 411] width 21 height 34
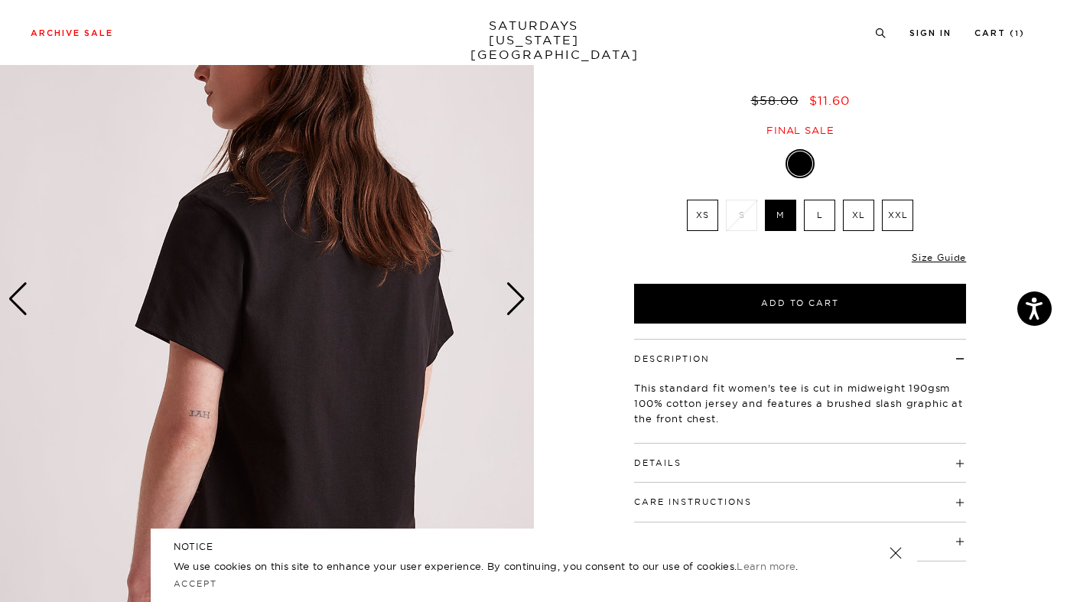
scroll to position [215, 0]
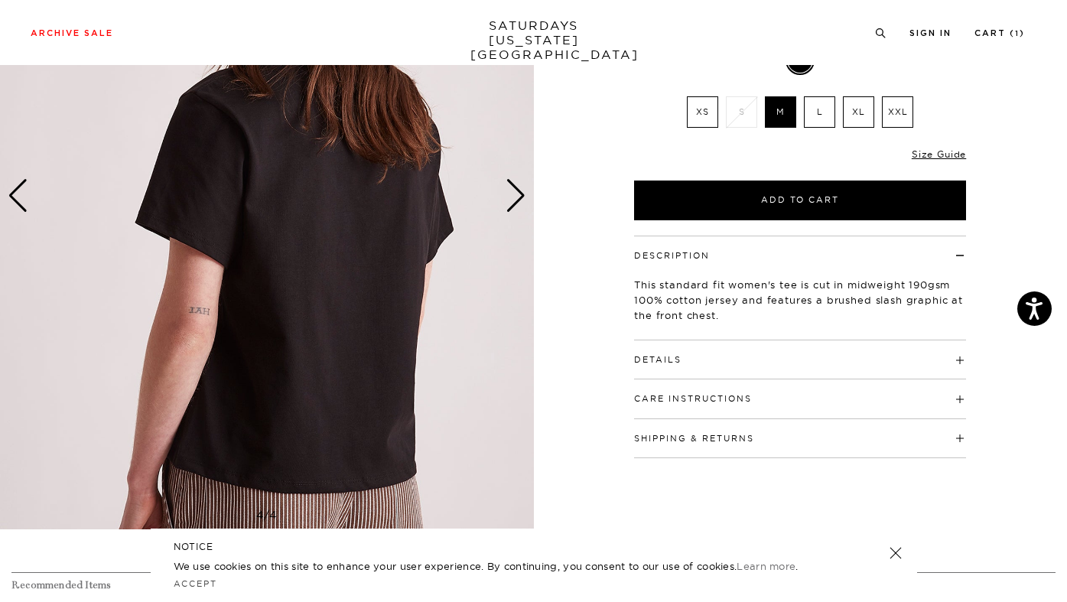
click at [515, 200] on div "Next slide" at bounding box center [516, 196] width 21 height 34
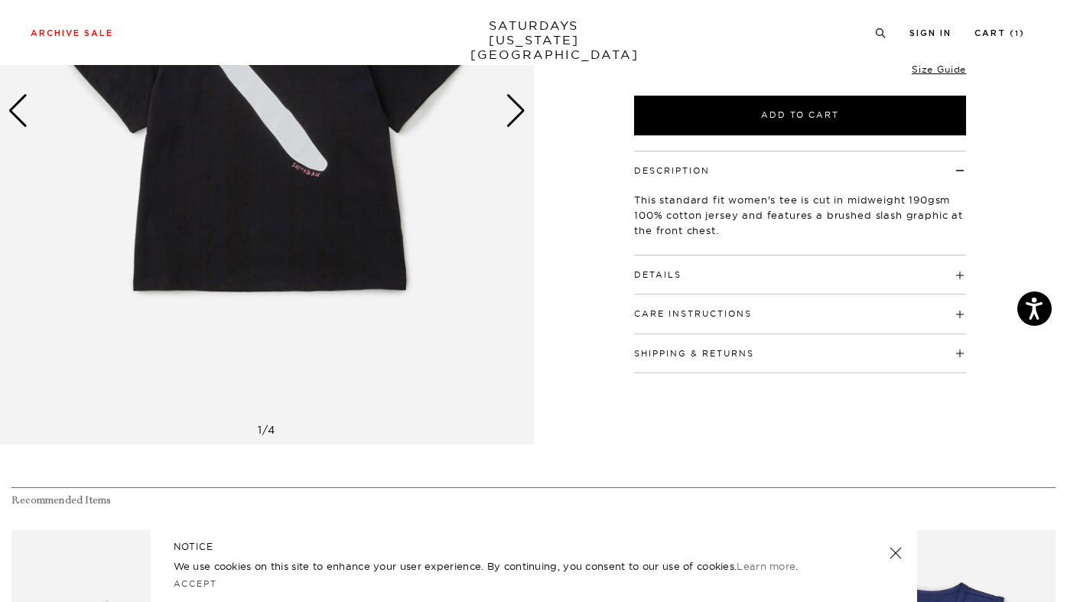
scroll to position [423, 0]
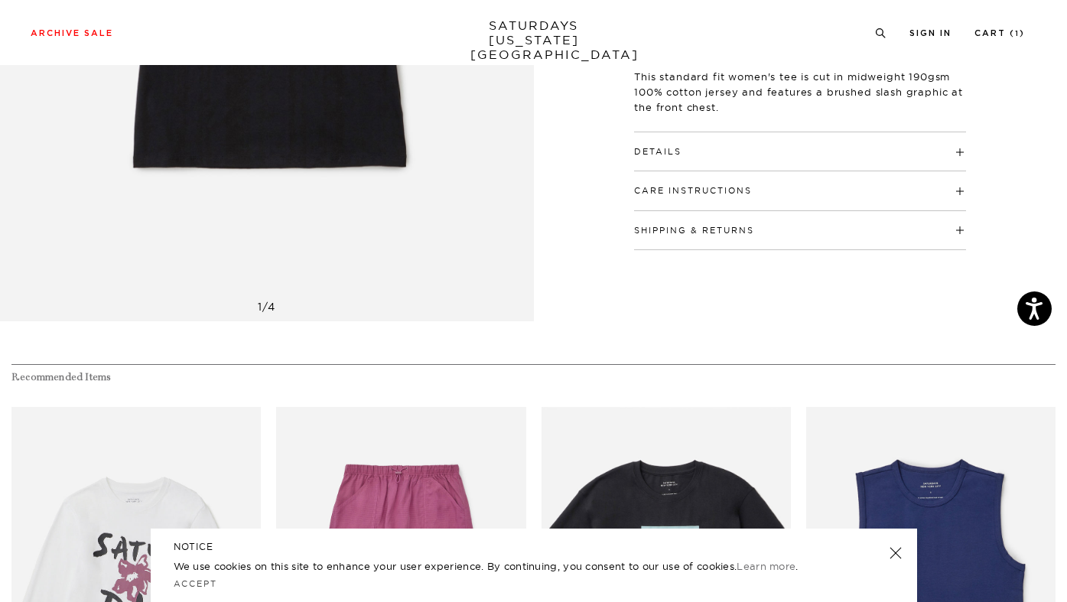
click at [682, 160] on div "Details Midweight 190gsm 100% Cotton Standard women's fit Seasonal slash graphi…" at bounding box center [800, 151] width 332 height 39
click at [650, 153] on button "Details" at bounding box center [657, 152] width 47 height 8
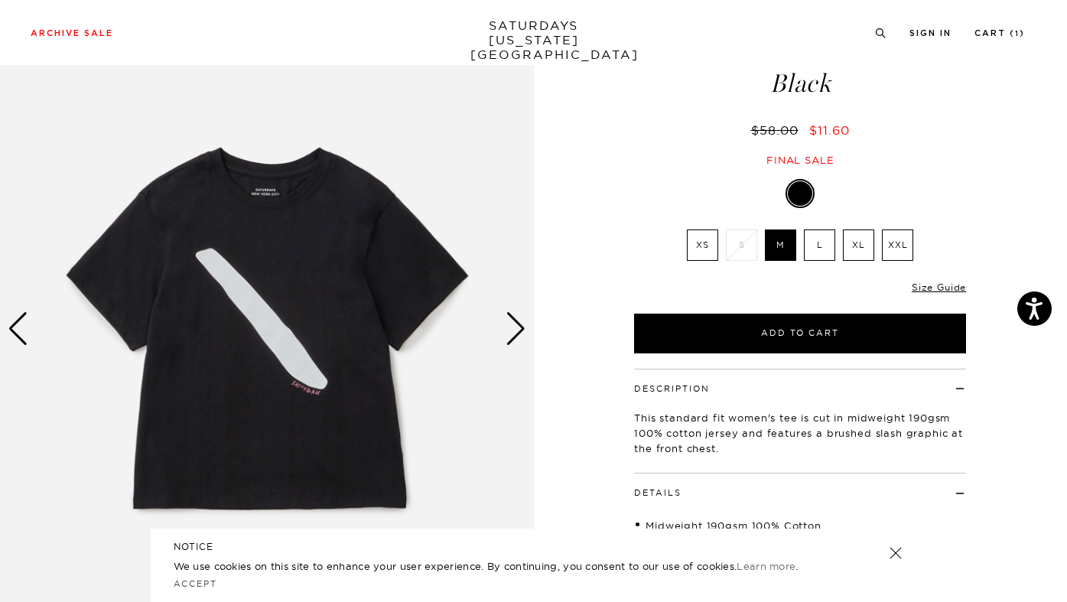
scroll to position [80, 0]
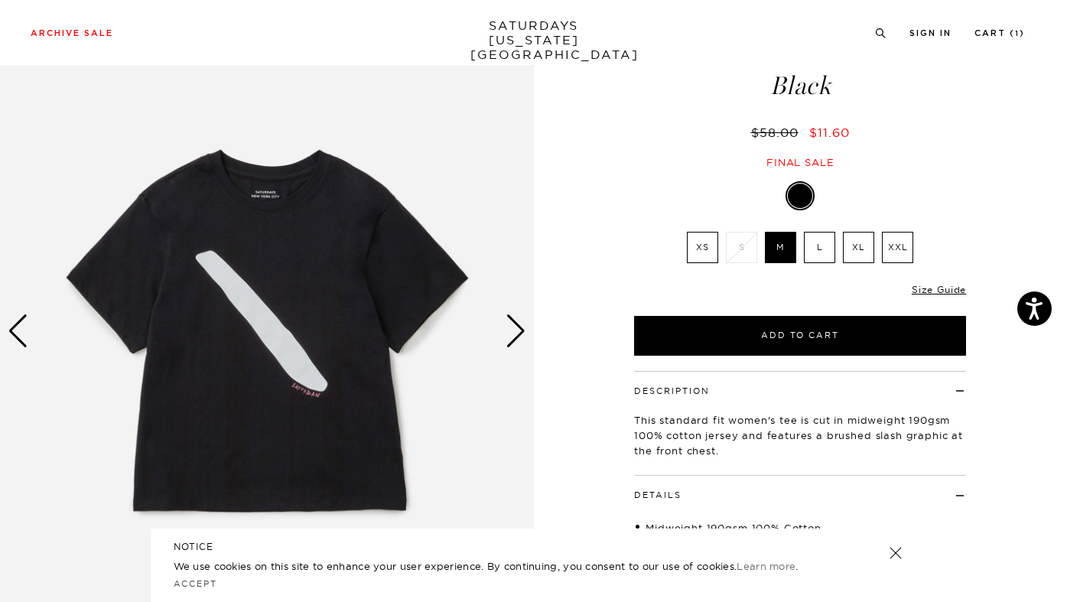
click at [514, 332] on div "Next slide" at bounding box center [516, 331] width 21 height 34
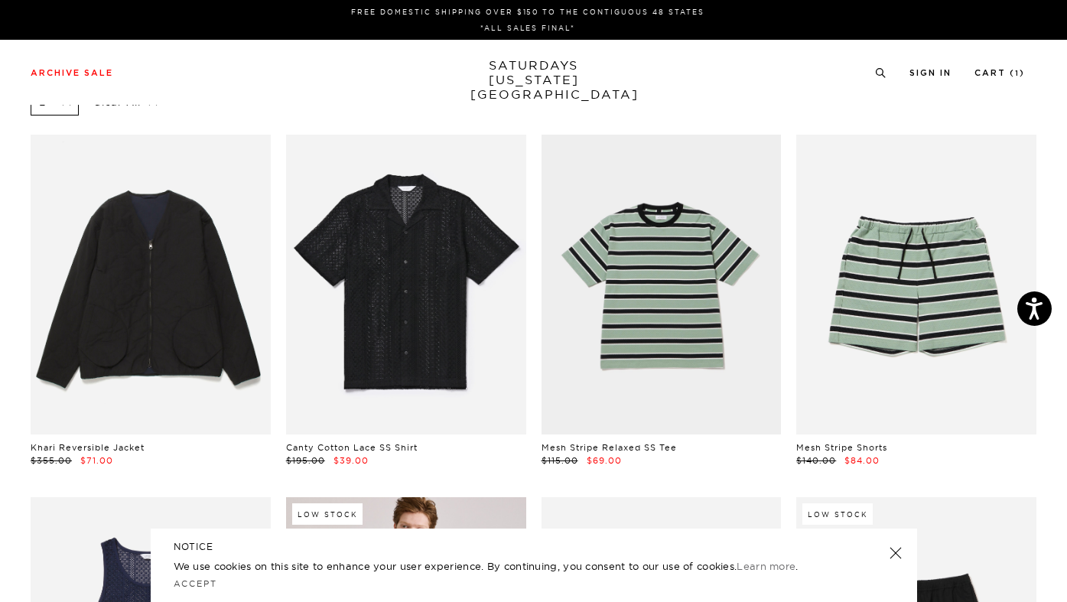
scroll to position [0, 1]
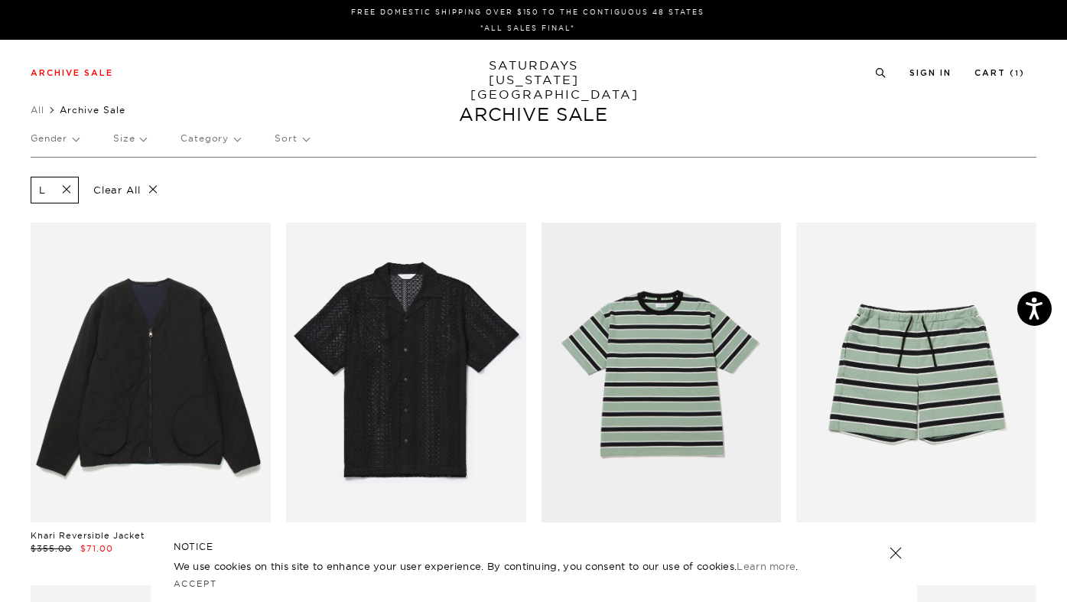
click at [128, 138] on p "Size" at bounding box center [129, 138] width 33 height 35
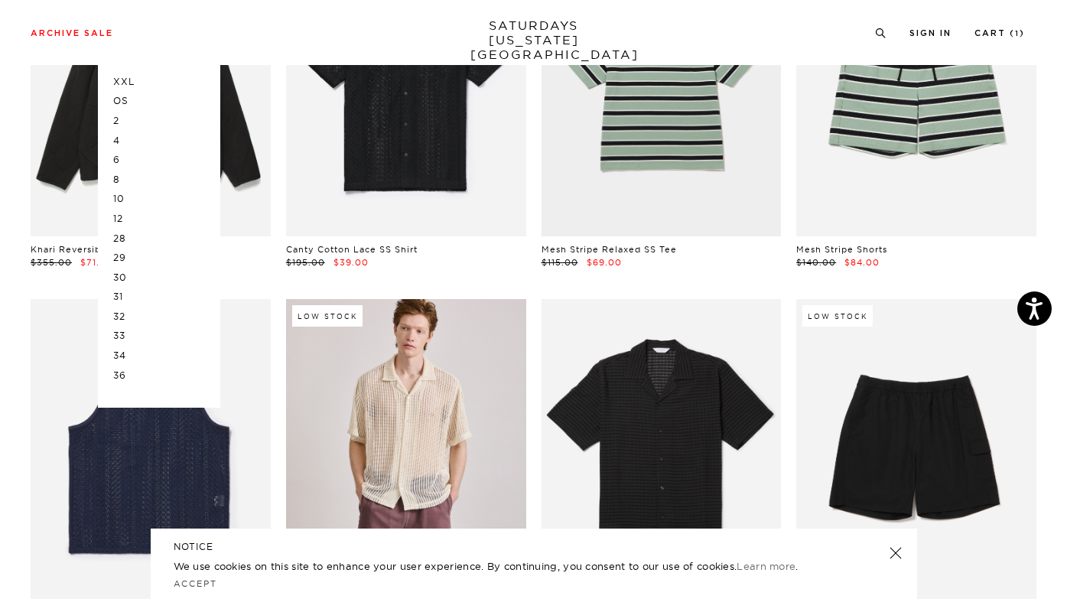
scroll to position [311, 1]
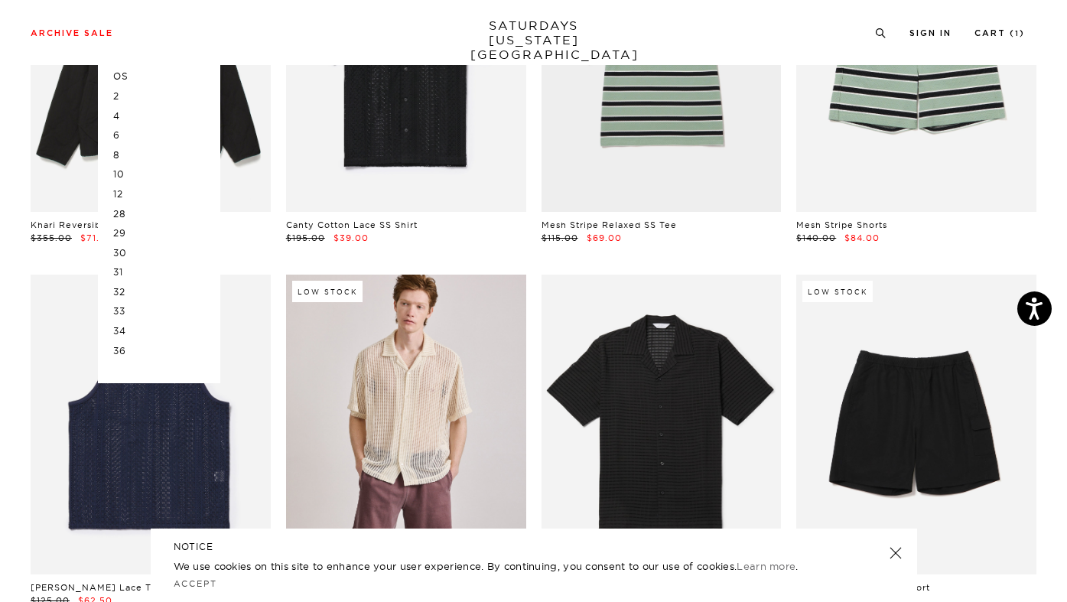
click at [122, 350] on p "36" at bounding box center [159, 351] width 92 height 20
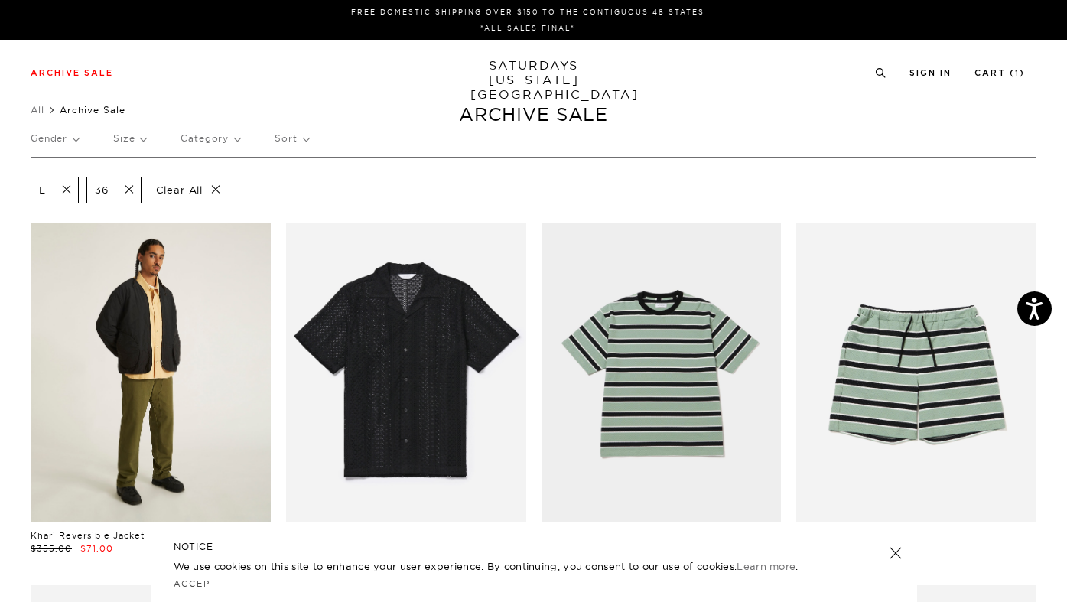
click at [150, 356] on link at bounding box center [151, 373] width 240 height 300
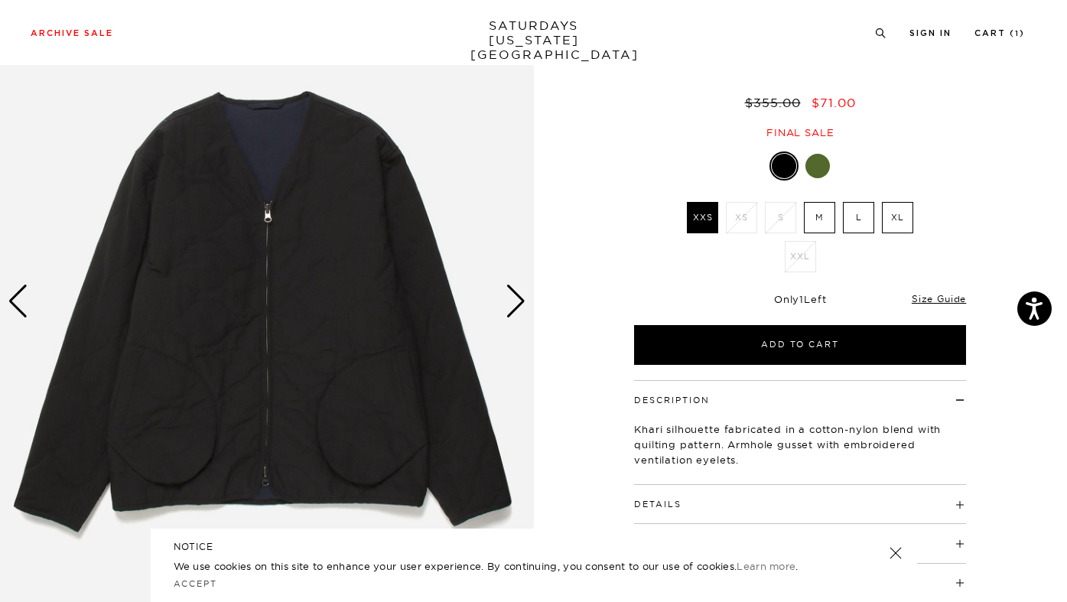
scroll to position [103, 0]
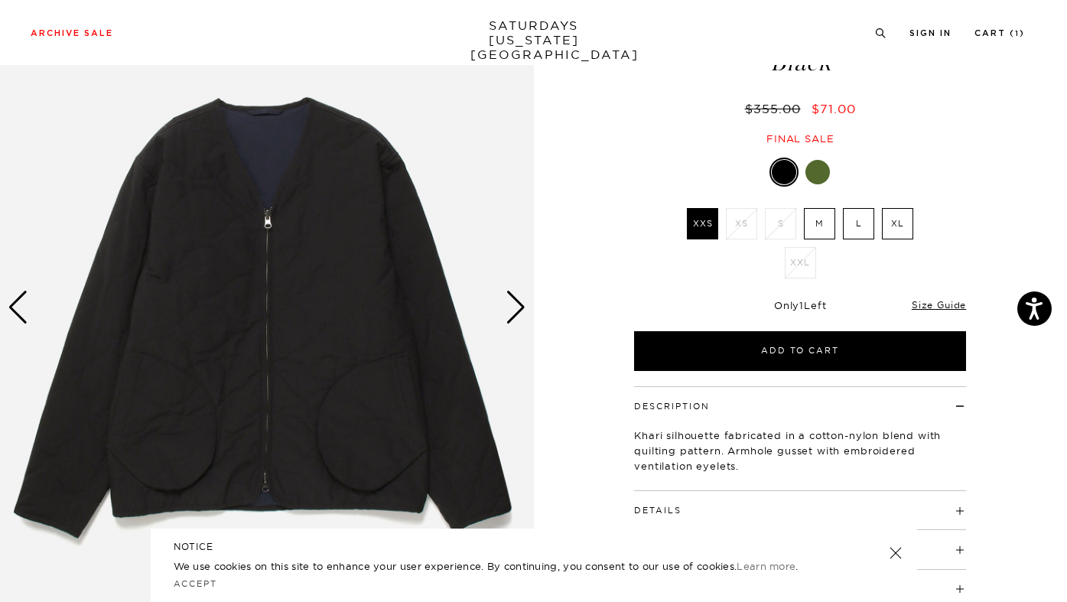
click at [515, 307] on div "Next slide" at bounding box center [516, 308] width 21 height 34
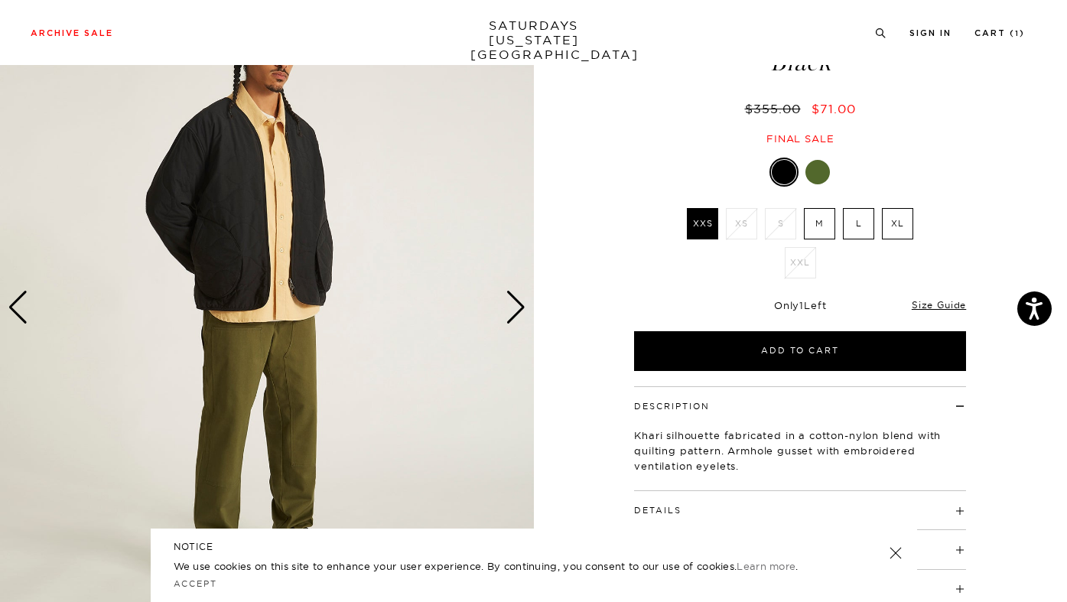
click at [515, 307] on div "Next slide" at bounding box center [516, 308] width 21 height 34
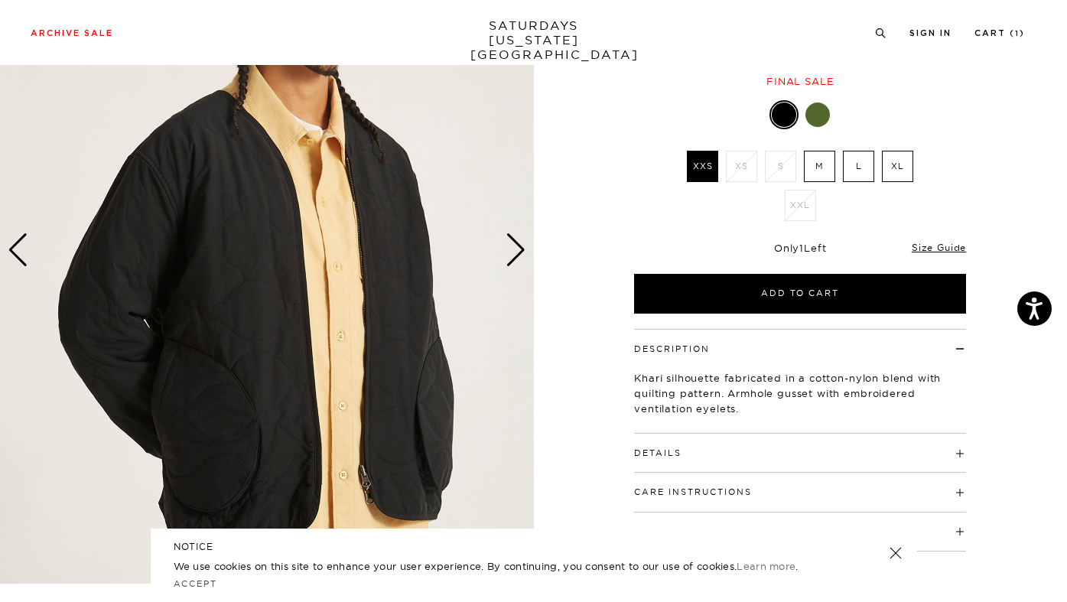
scroll to position [186, 0]
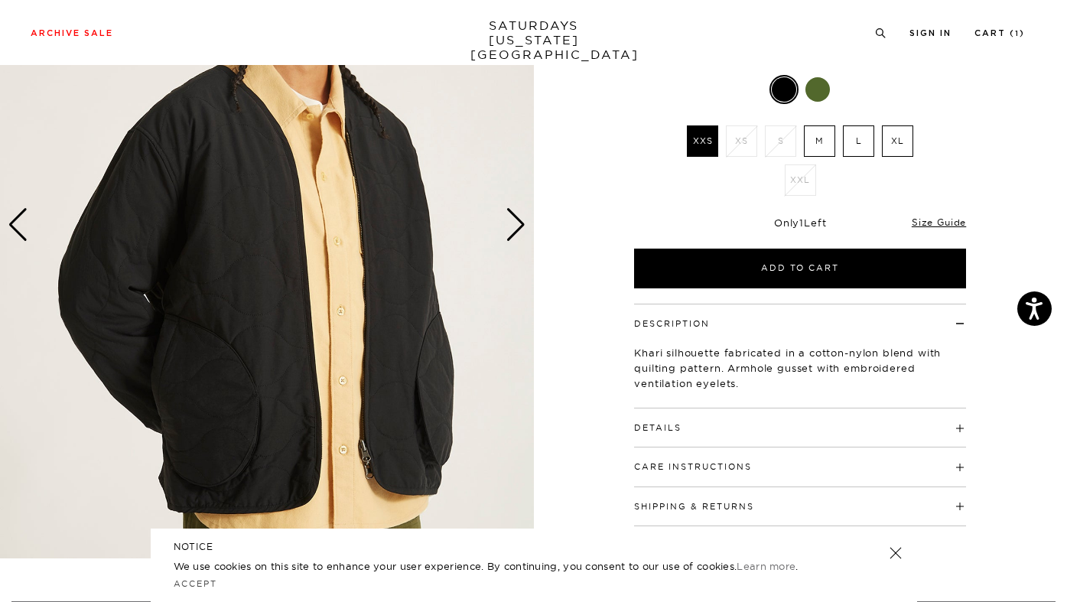
click at [519, 230] on div "Next slide" at bounding box center [516, 225] width 21 height 34
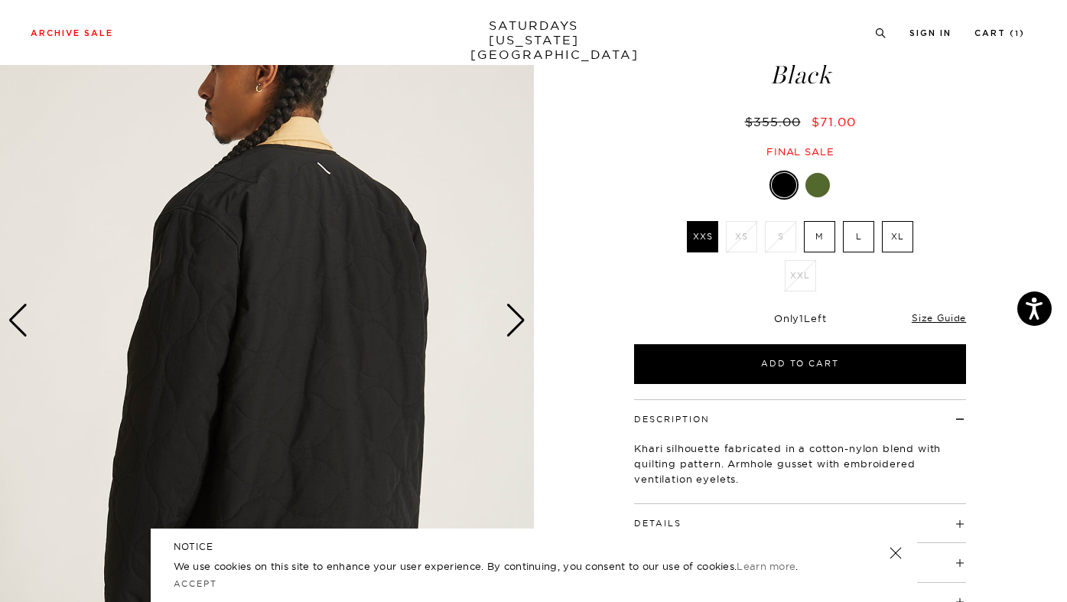
scroll to position [83, 0]
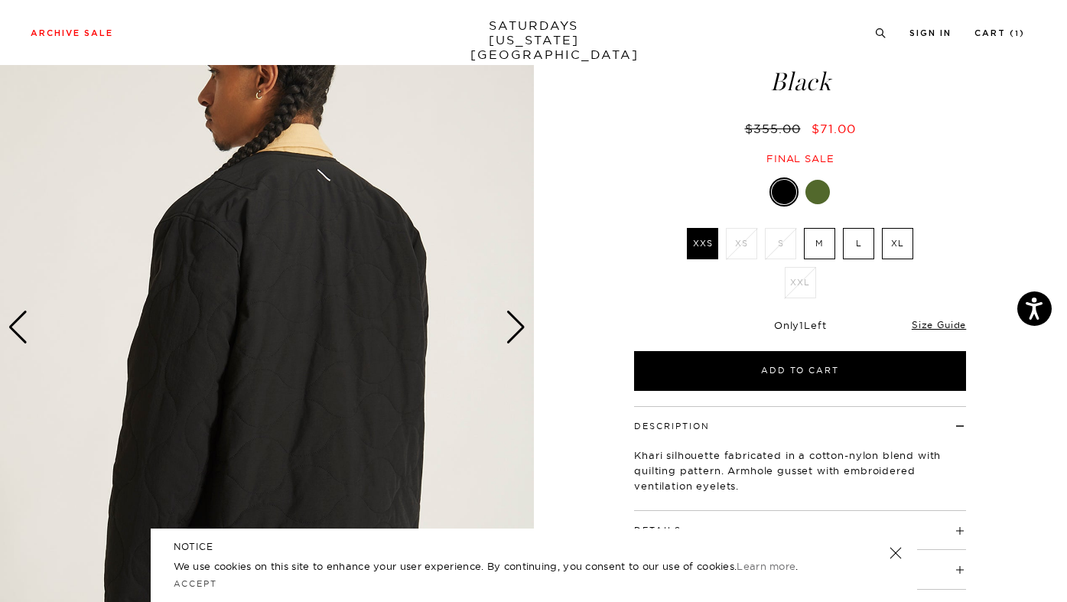
click at [327, 174] on img at bounding box center [267, 327] width 534 height 667
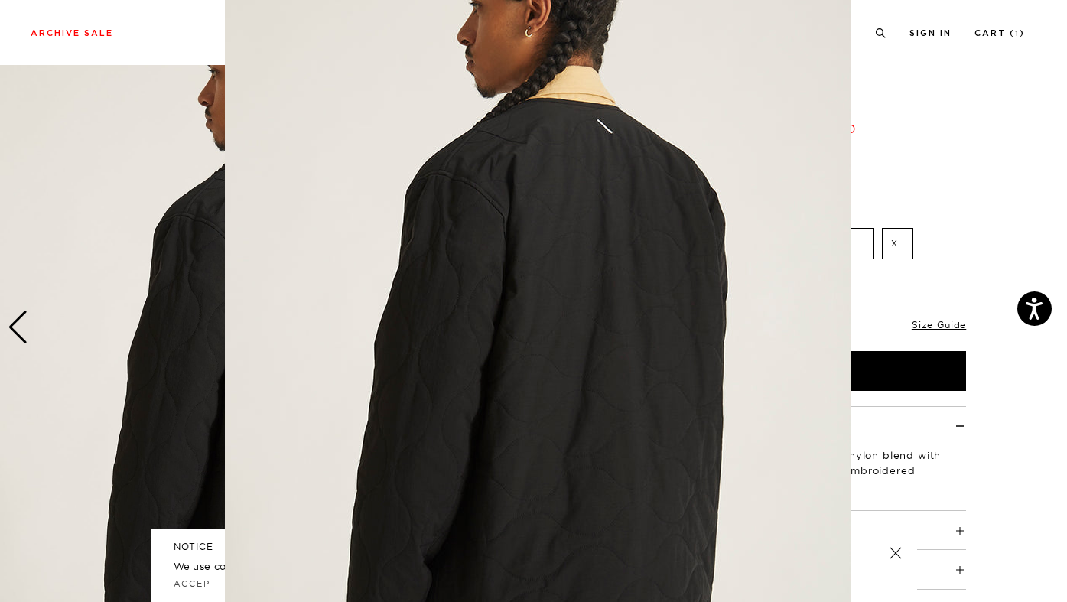
click at [327, 174] on img at bounding box center [538, 305] width 626 height 783
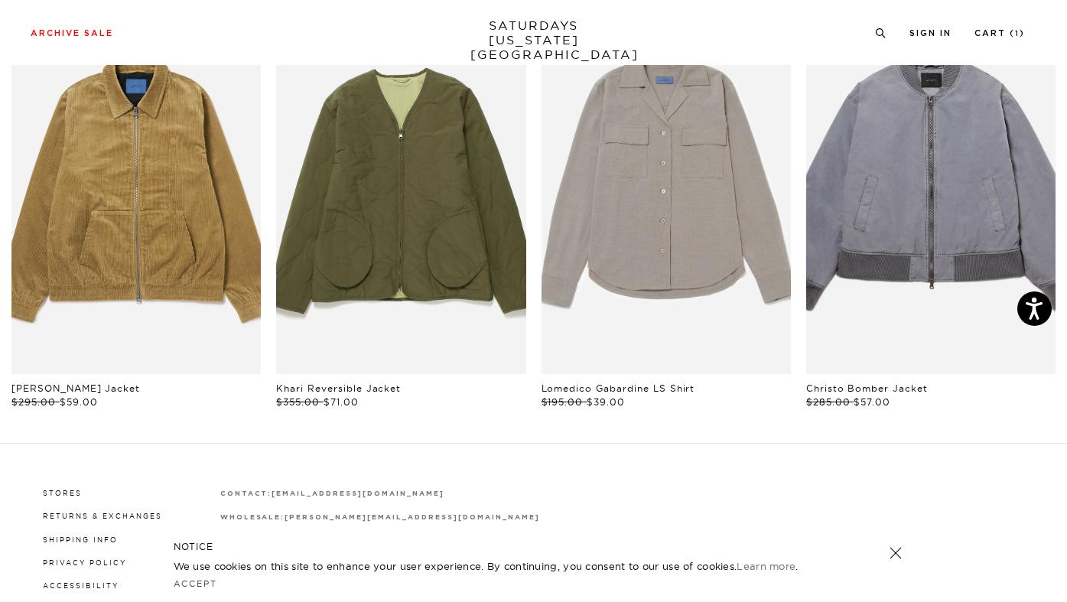
scroll to position [932, 0]
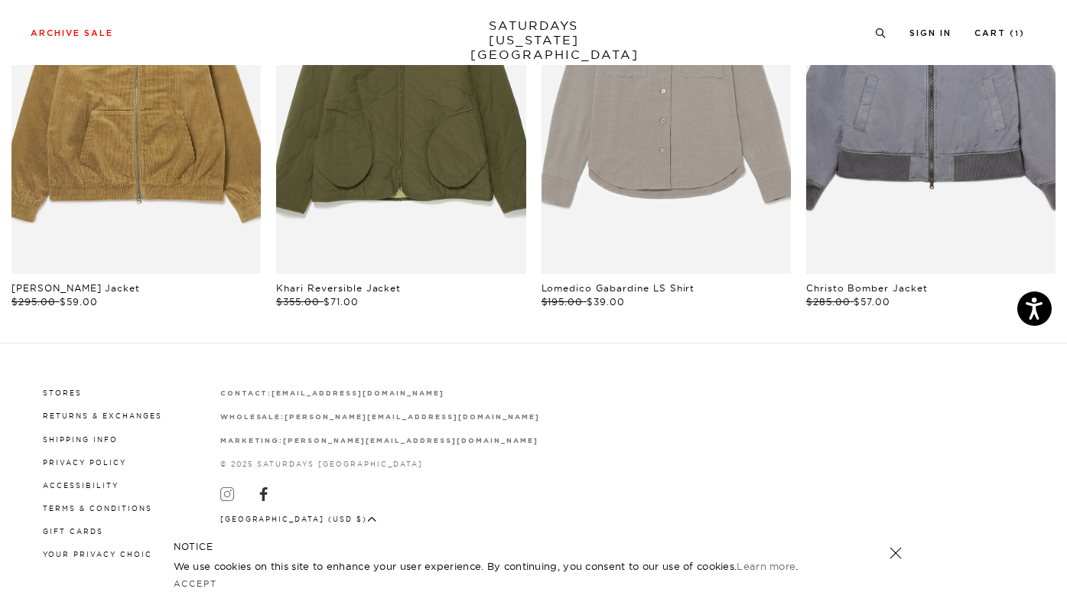
click at [223, 491] on icon at bounding box center [227, 494] width 14 height 14
click at [538, 32] on link "SATURDAYS NEW YORK CITY" at bounding box center [533, 40] width 126 height 44
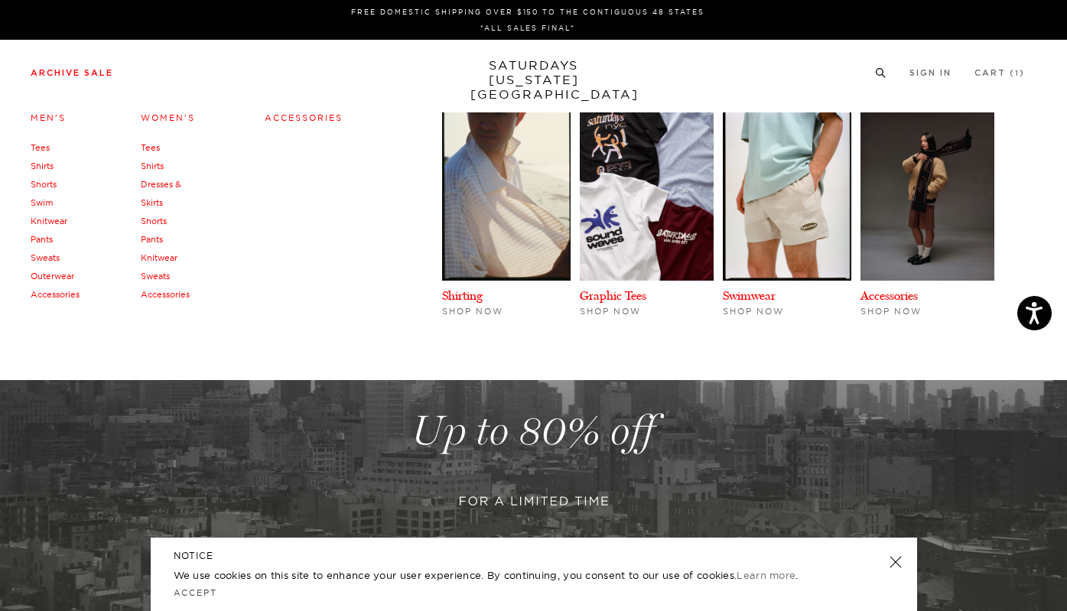
click at [34, 145] on link "Tees" at bounding box center [40, 147] width 19 height 11
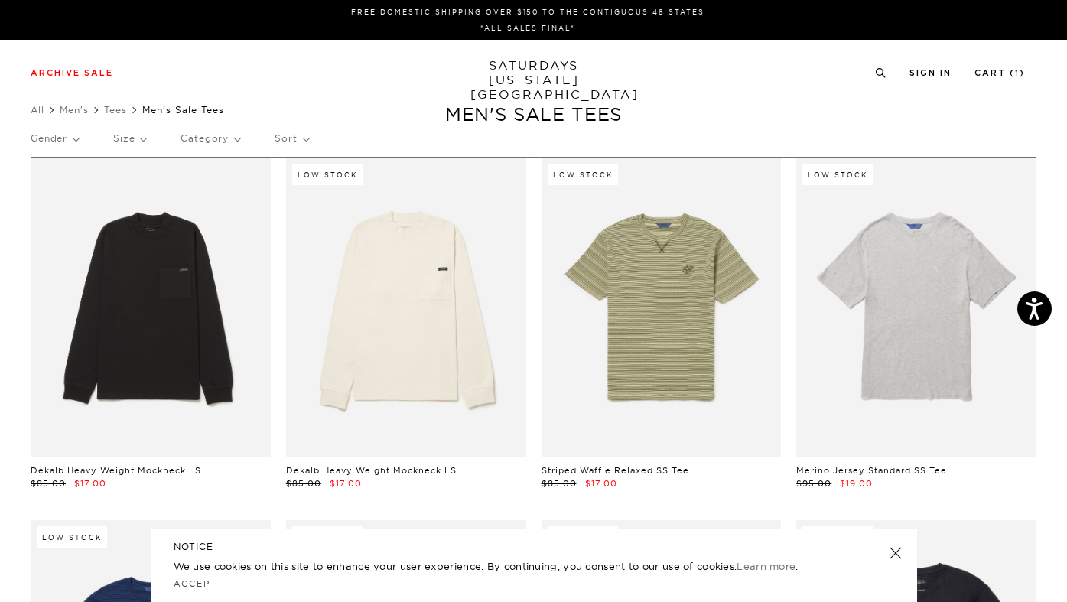
click at [132, 140] on p "Size" at bounding box center [129, 138] width 33 height 35
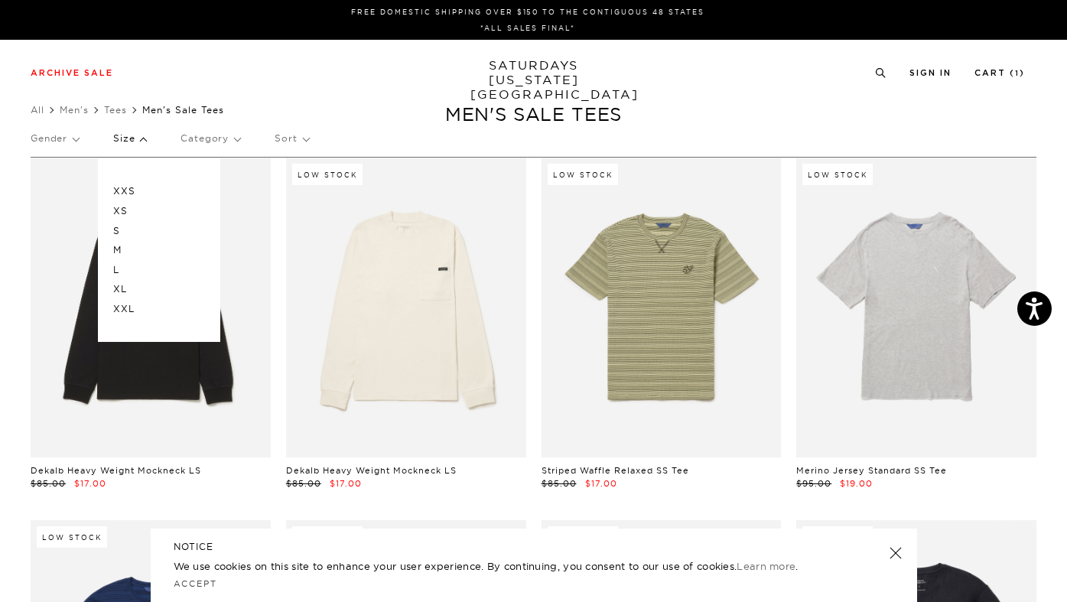
click at [115, 274] on p "L" at bounding box center [159, 270] width 92 height 20
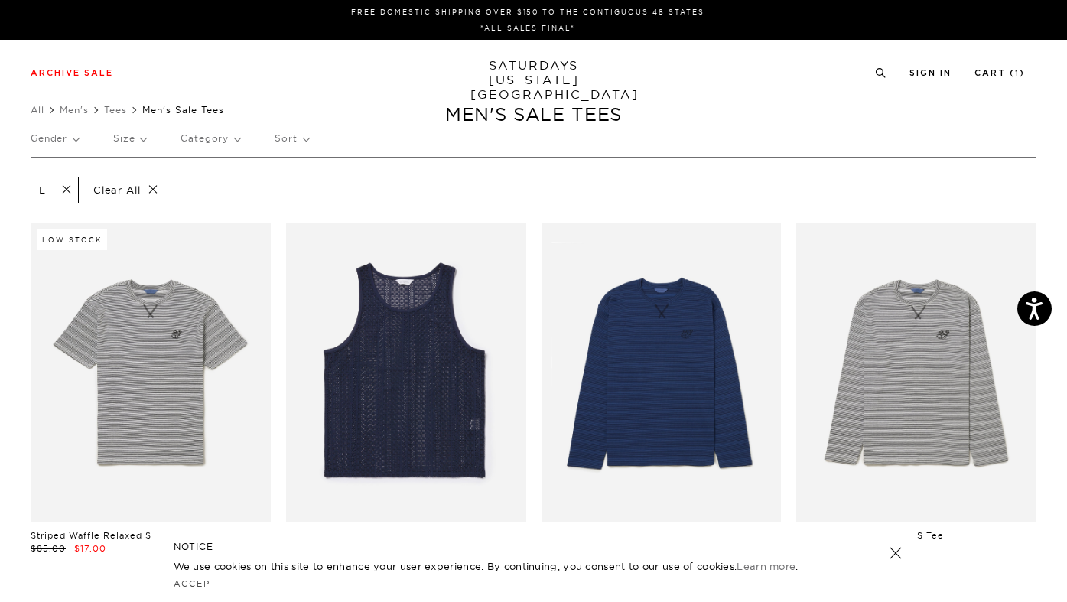
click at [156, 187] on p "Clear All" at bounding box center [125, 190] width 79 height 27
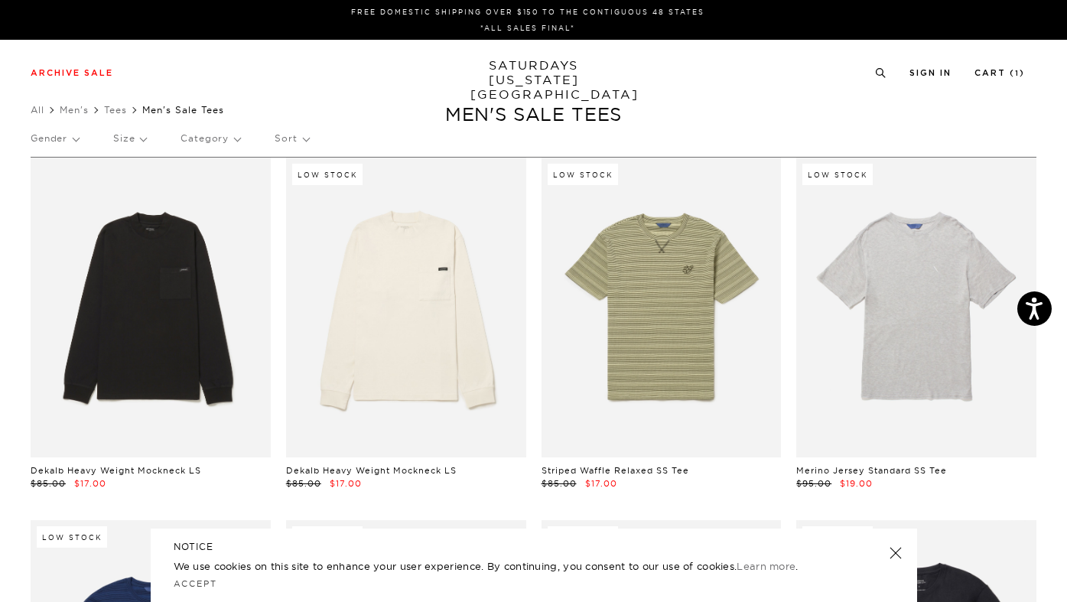
click at [130, 134] on p "Size" at bounding box center [129, 138] width 33 height 35
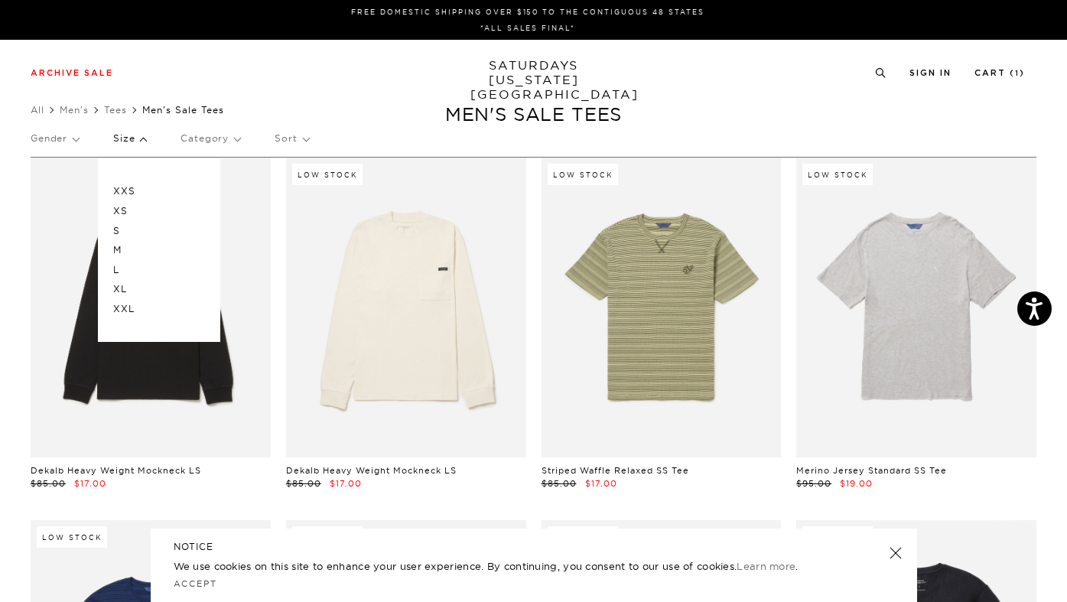
click at [127, 290] on p "XL" at bounding box center [159, 289] width 92 height 20
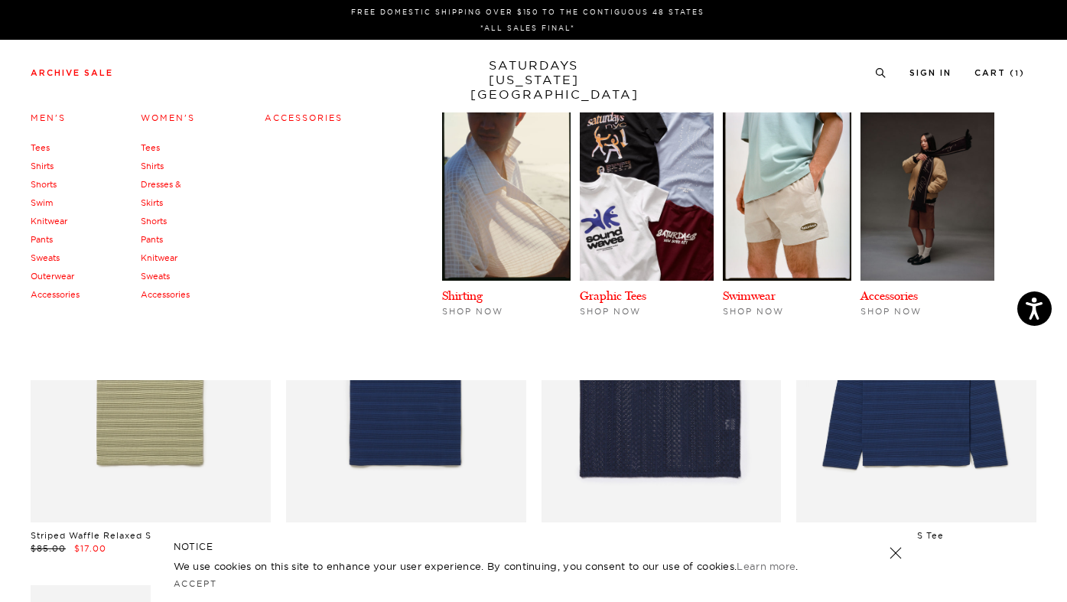
click at [41, 148] on link "Tees" at bounding box center [40, 147] width 19 height 11
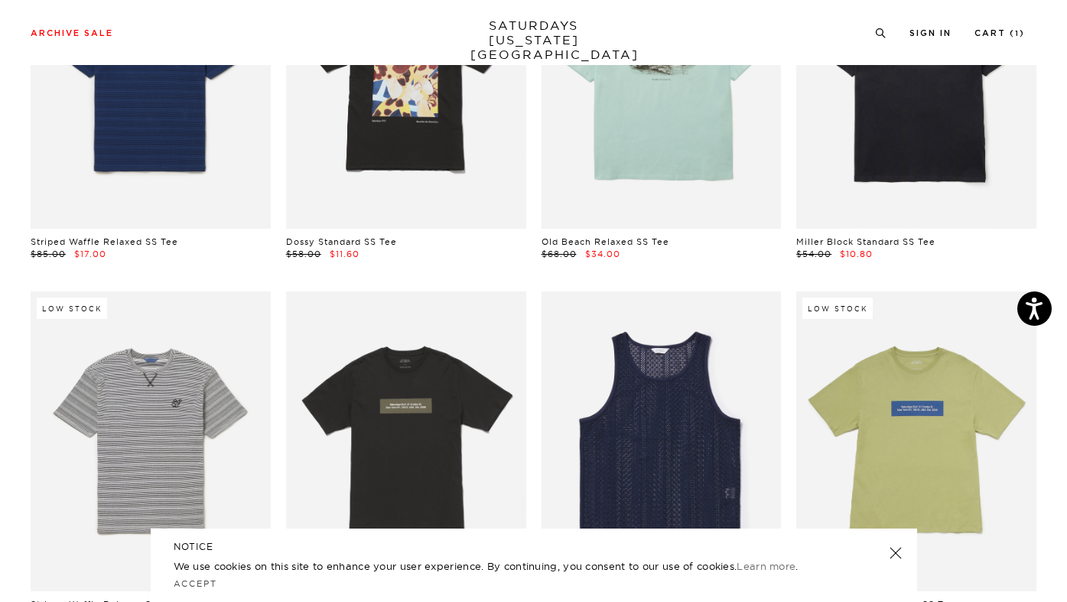
scroll to position [0, 1]
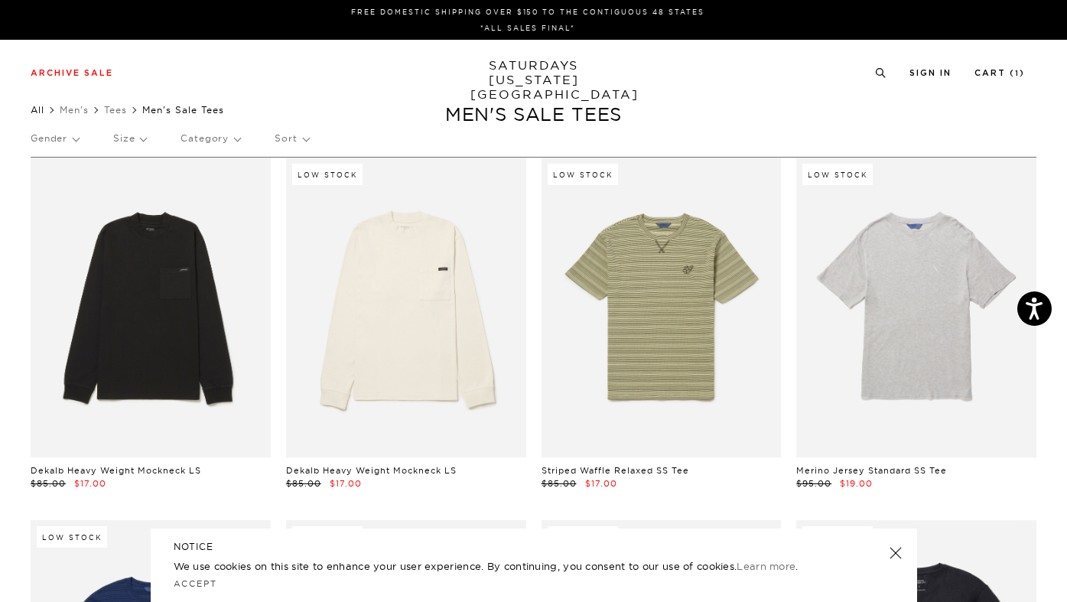
click at [38, 108] on link "All" at bounding box center [38, 109] width 14 height 11
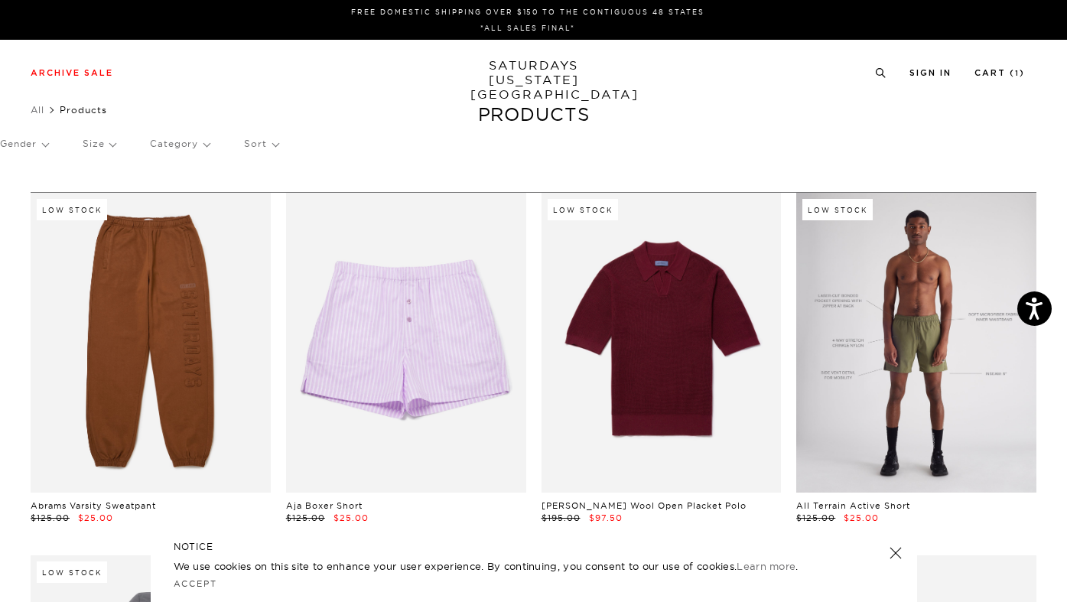
click at [984, 405] on link at bounding box center [916, 343] width 240 height 300
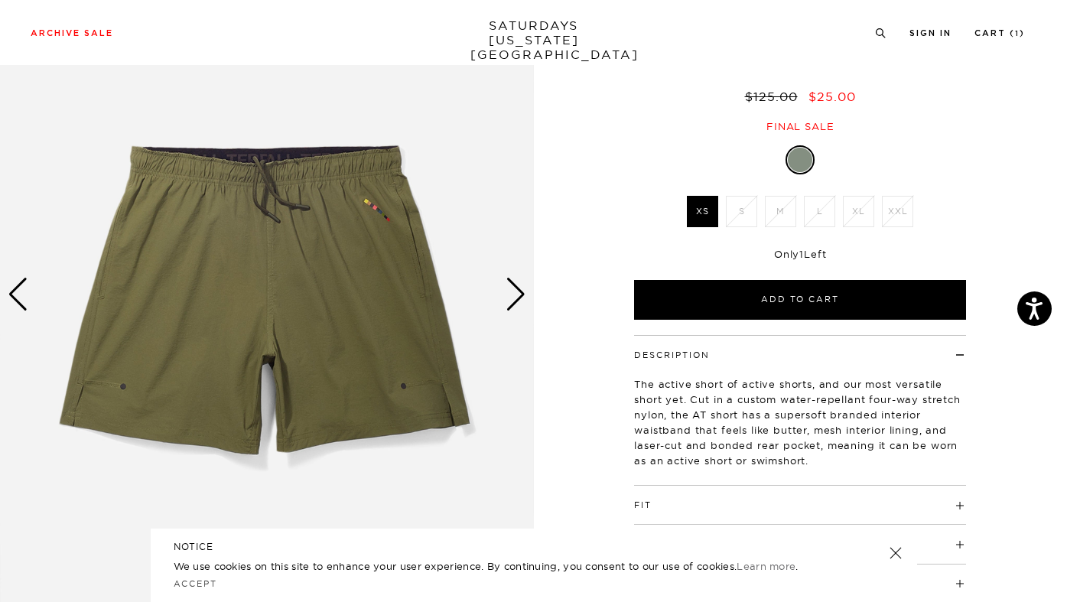
scroll to position [119, 0]
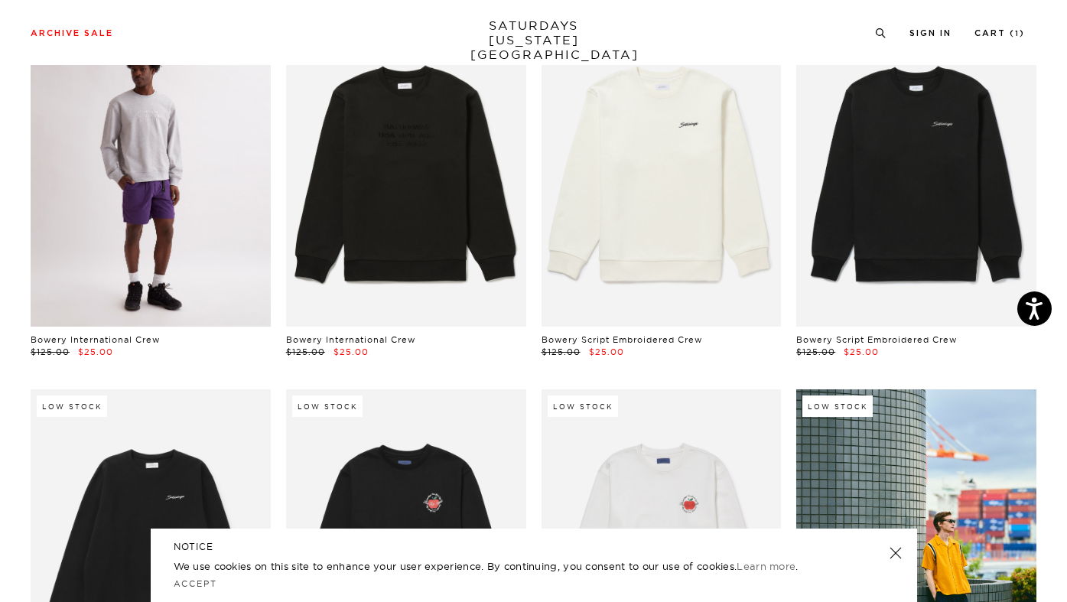
scroll to position [1303, 2]
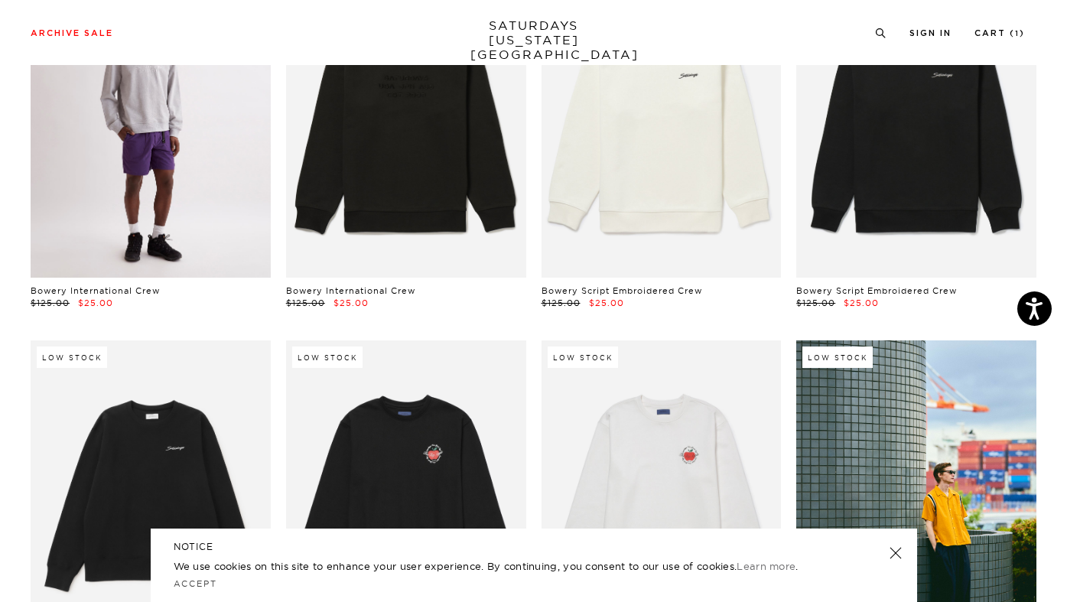
click at [161, 144] on link at bounding box center [151, 127] width 240 height 300
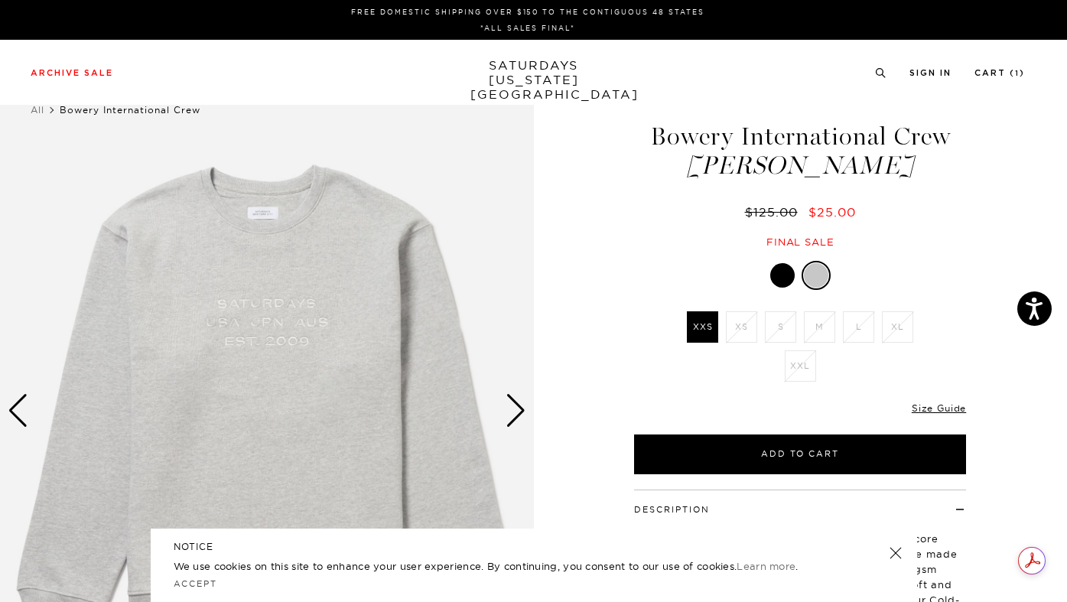
click at [783, 278] on div at bounding box center [782, 275] width 24 height 24
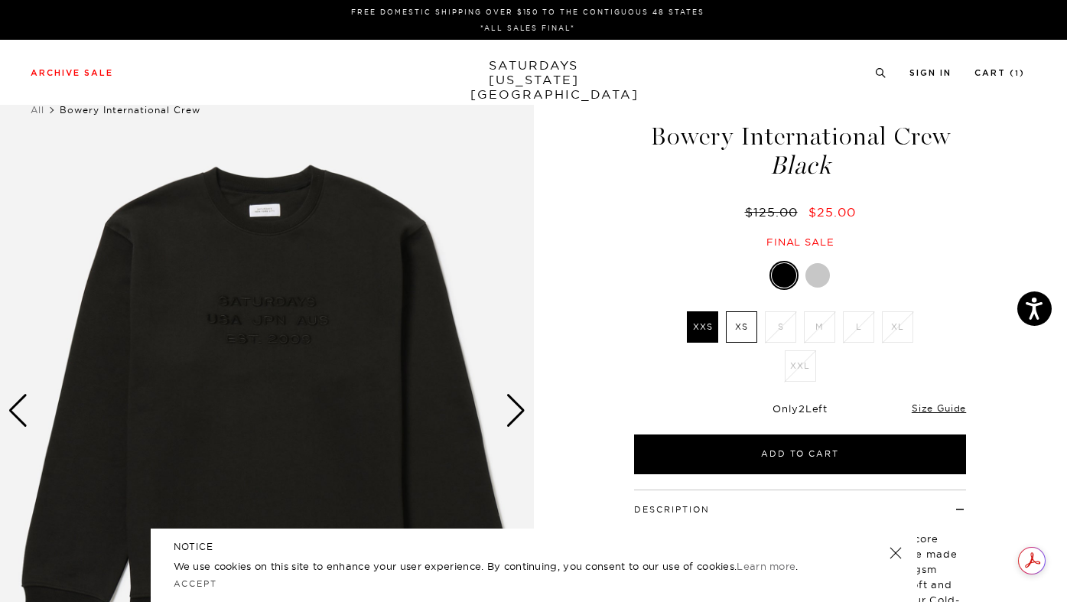
click at [814, 278] on div at bounding box center [817, 275] width 24 height 24
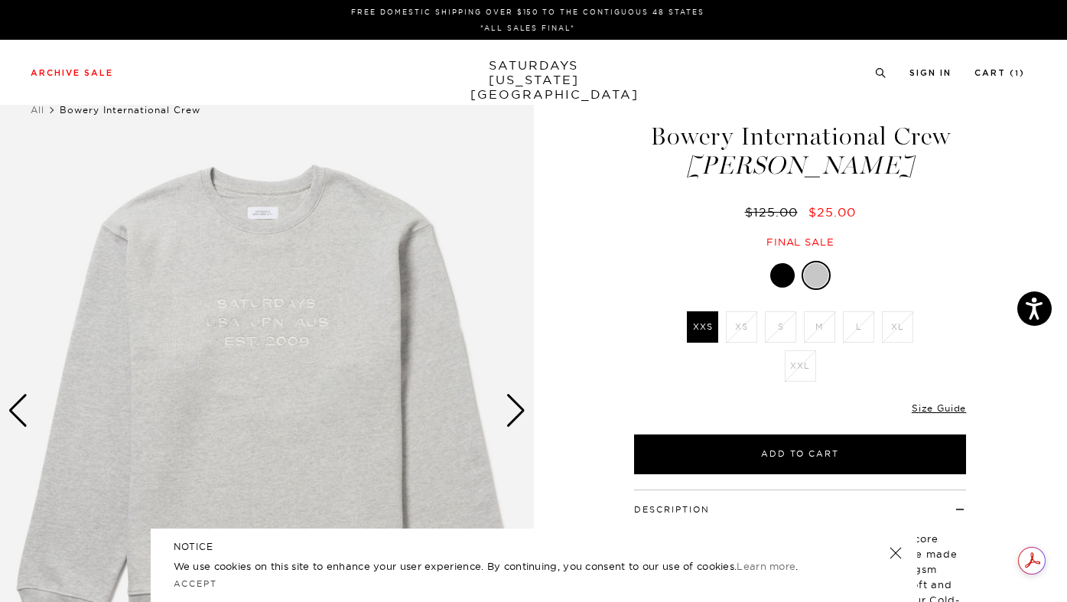
click at [279, 337] on img at bounding box center [267, 410] width 534 height 667
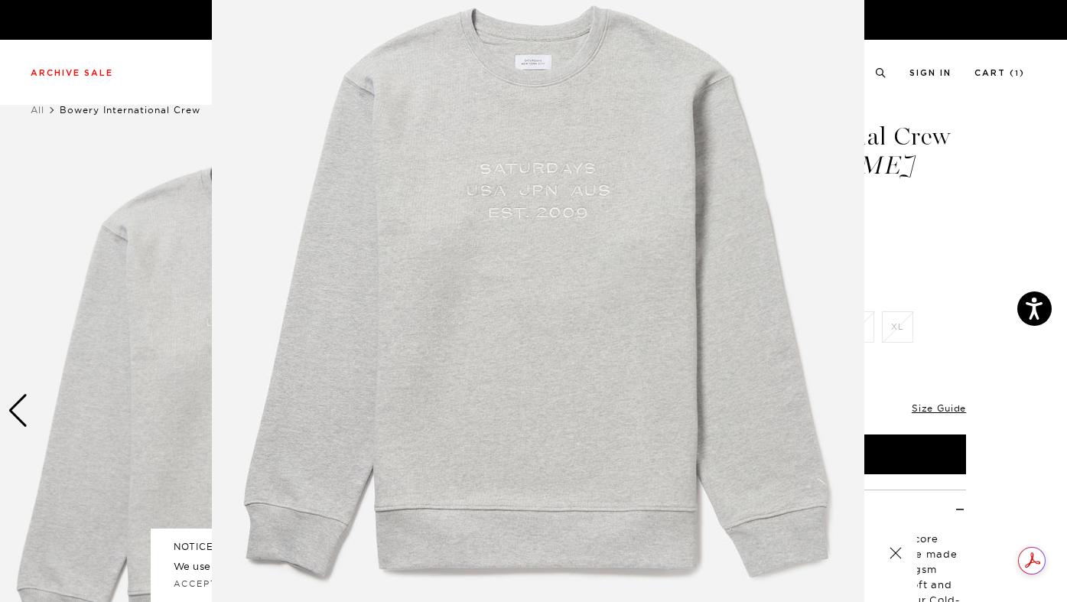
scroll to position [98, 0]
click at [127, 347] on figure at bounding box center [533, 301] width 1067 height 602
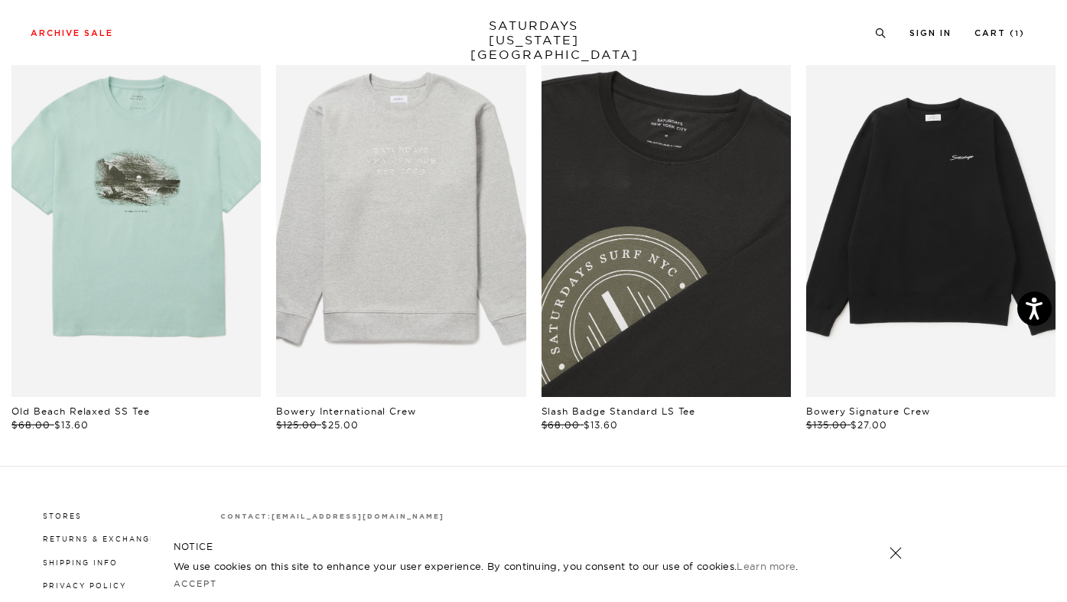
scroll to position [840, 0]
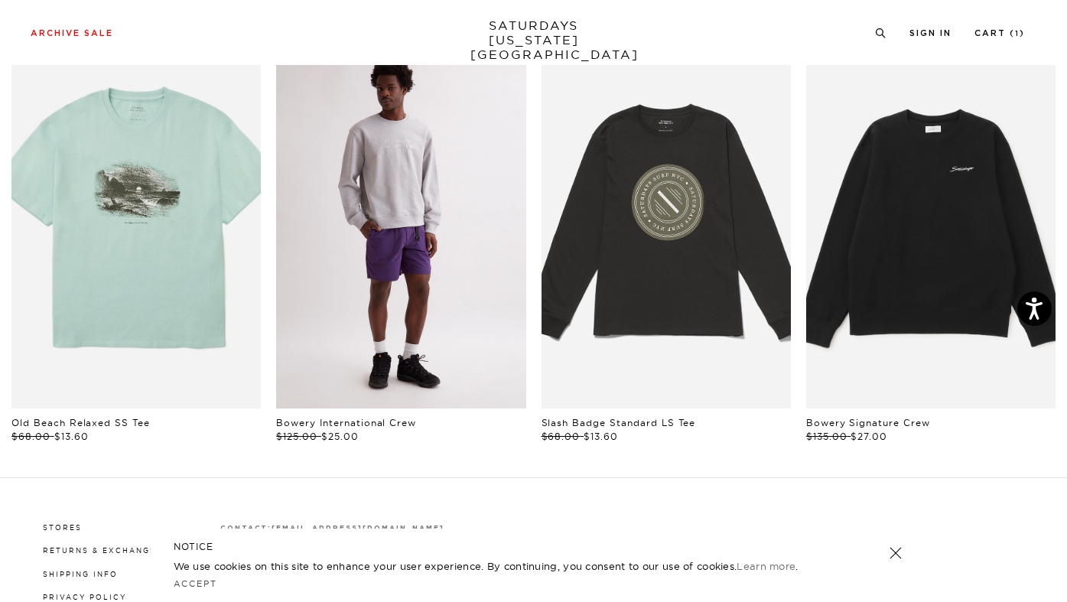
click at [303, 229] on link "files/U00028CN01-ASH-HEATHER_02.jpg" at bounding box center [400, 221] width 249 height 374
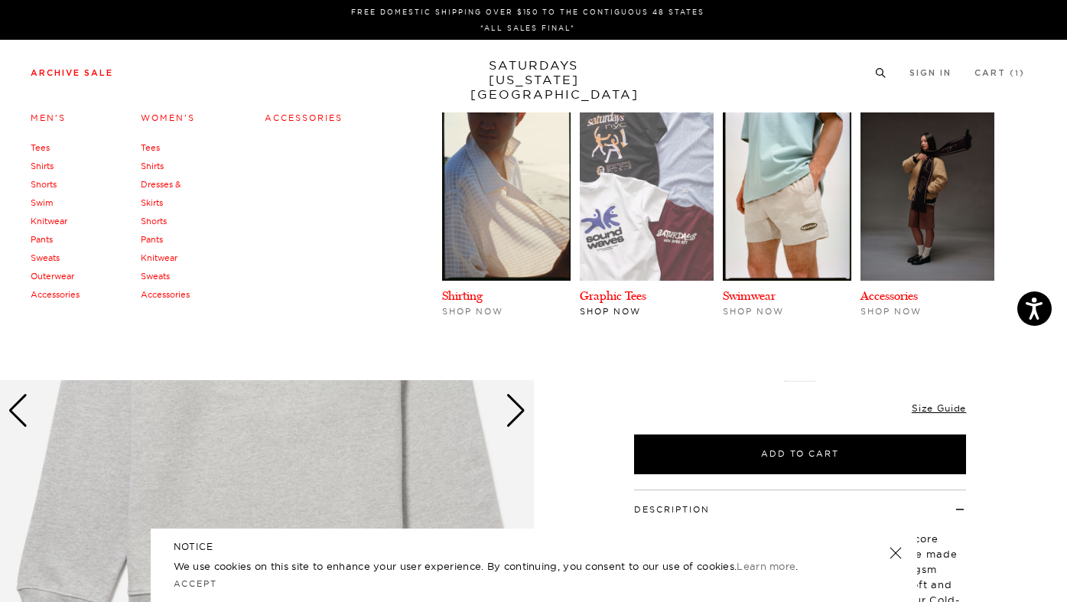
click at [643, 204] on img at bounding box center [647, 196] width 134 height 168
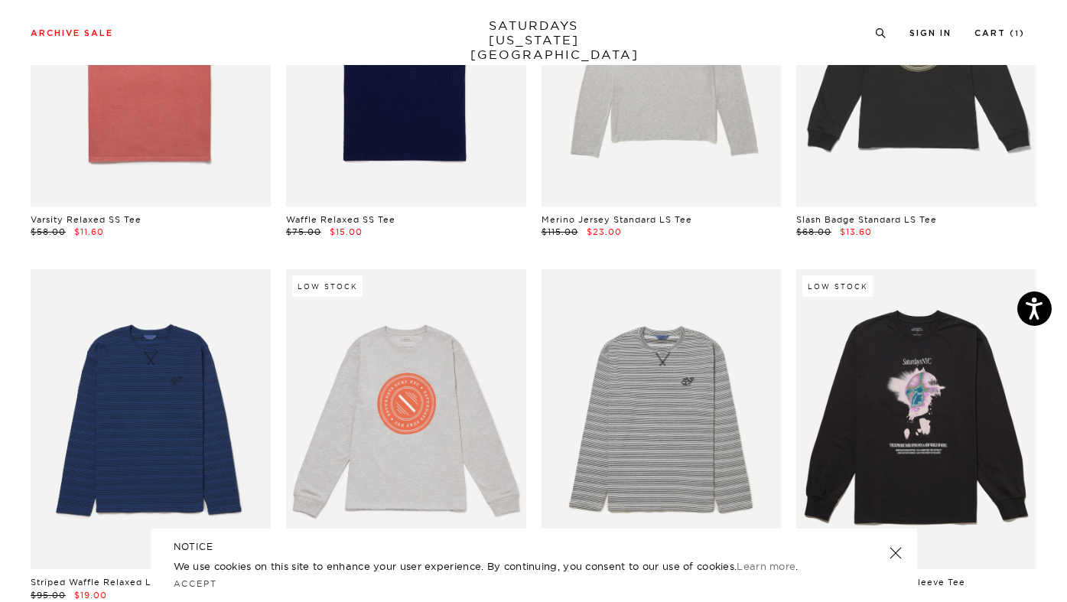
scroll to position [1557, 0]
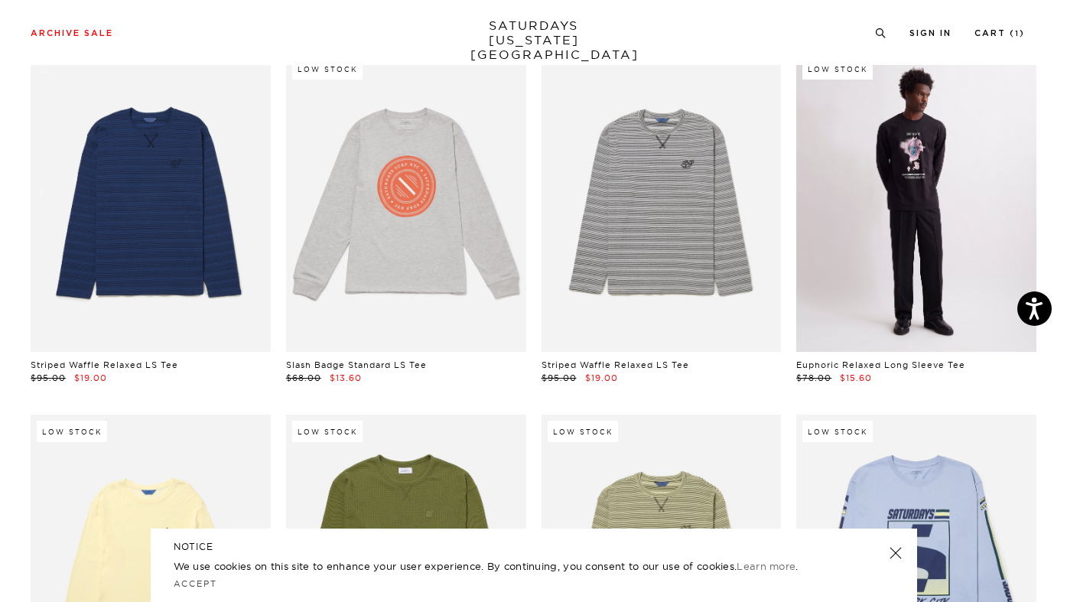
click at [929, 188] on link at bounding box center [916, 202] width 240 height 300
